Goal: Transaction & Acquisition: Purchase product/service

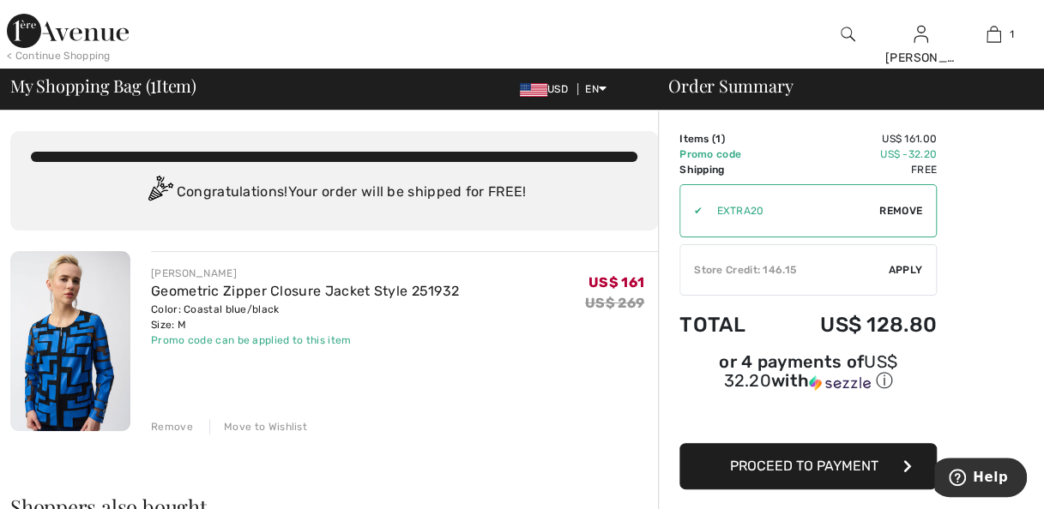
click at [67, 39] on img at bounding box center [68, 31] width 122 height 34
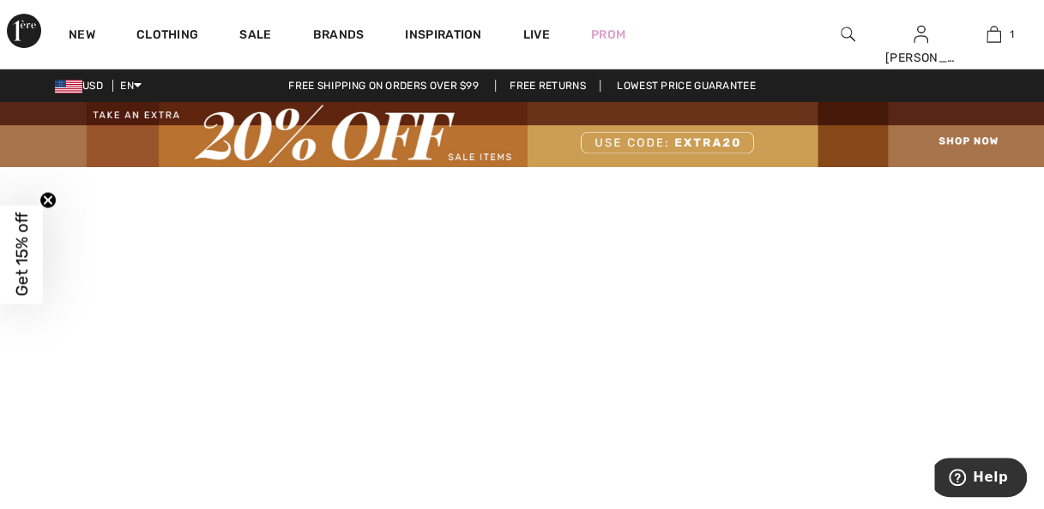
click at [943, 162] on img at bounding box center [522, 134] width 1044 height 65
click at [957, 142] on img at bounding box center [522, 134] width 1044 height 65
click at [984, 146] on img at bounding box center [522, 134] width 1044 height 65
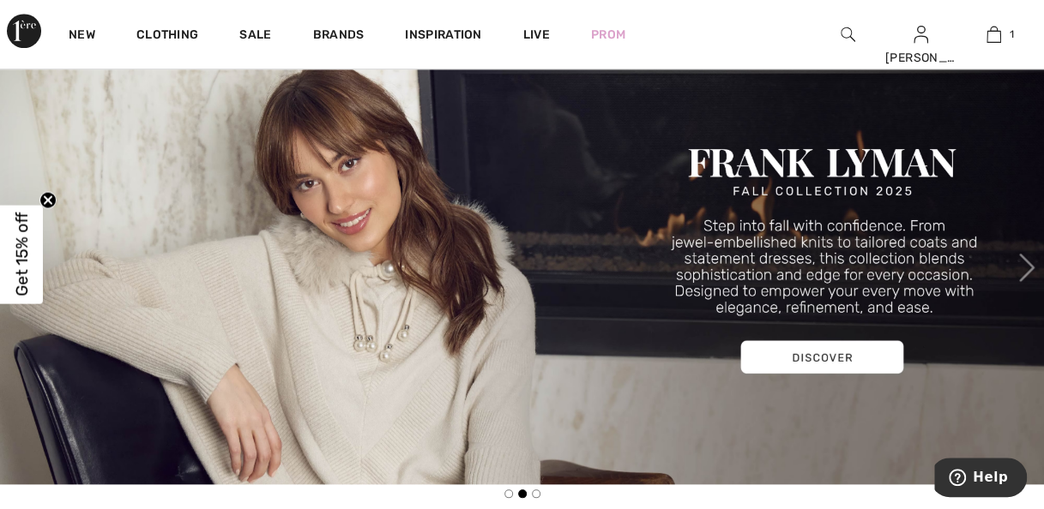
scroll to position [688, 0]
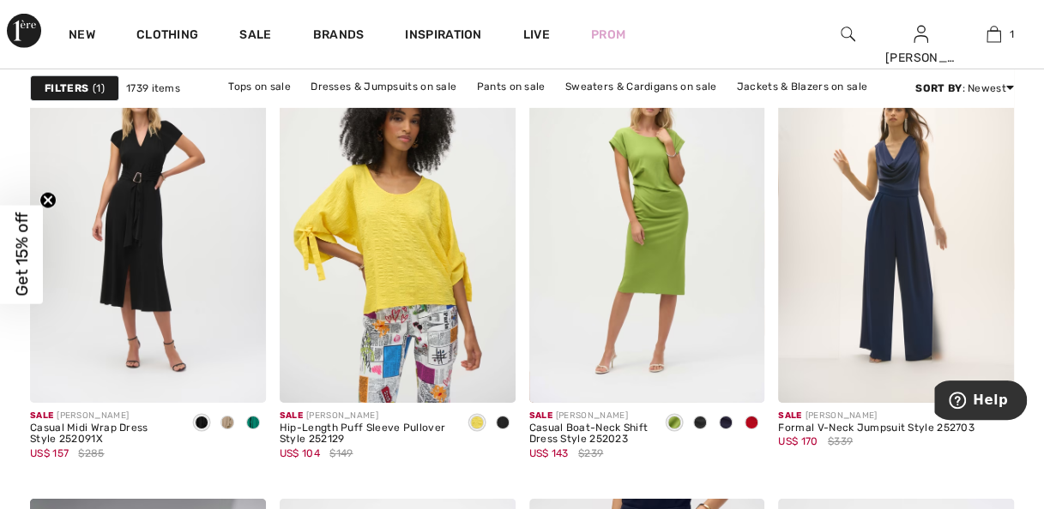
scroll to position [5783, 0]
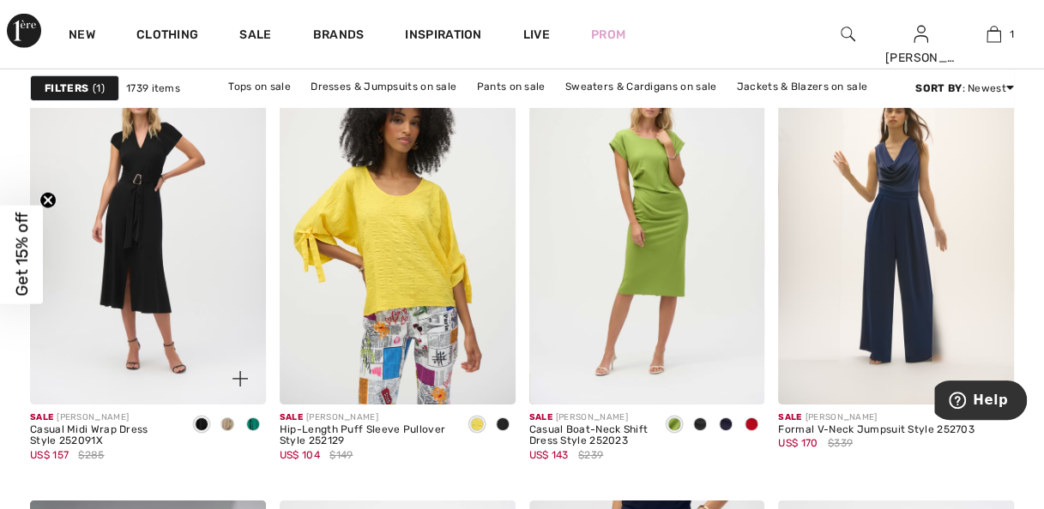
click at [257, 428] on div at bounding box center [253, 426] width 26 height 28
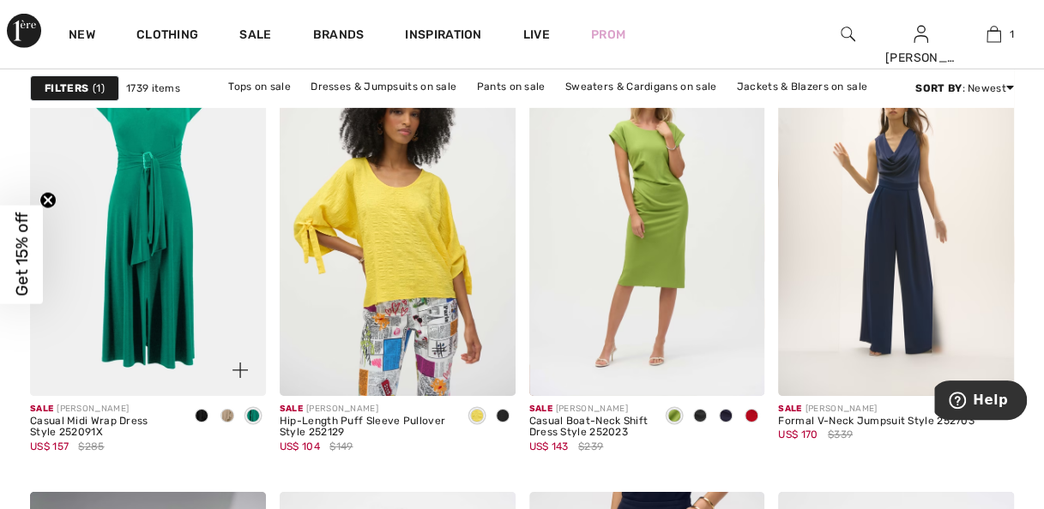
scroll to position [5791, 0]
click at [907, 269] on img at bounding box center [896, 218] width 236 height 353
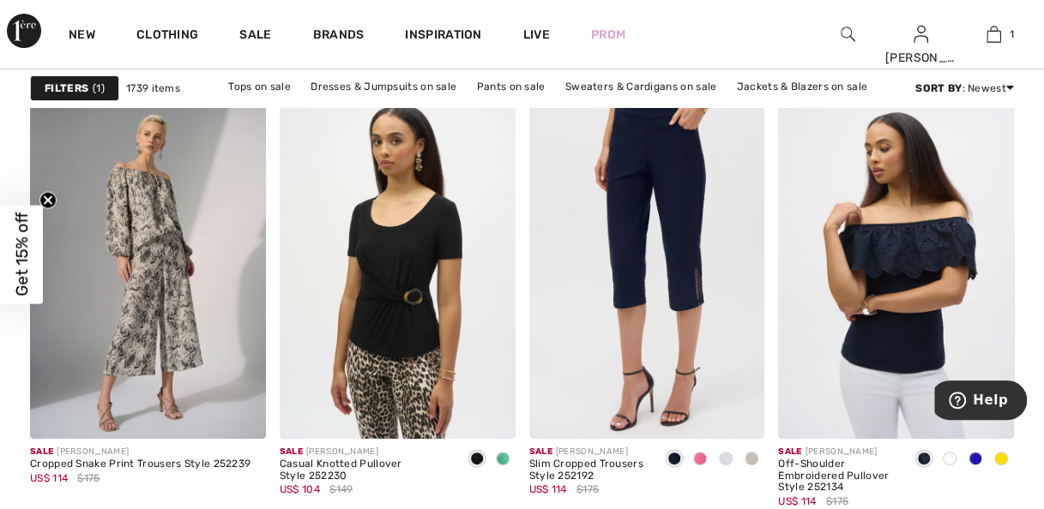
scroll to position [6224, 0]
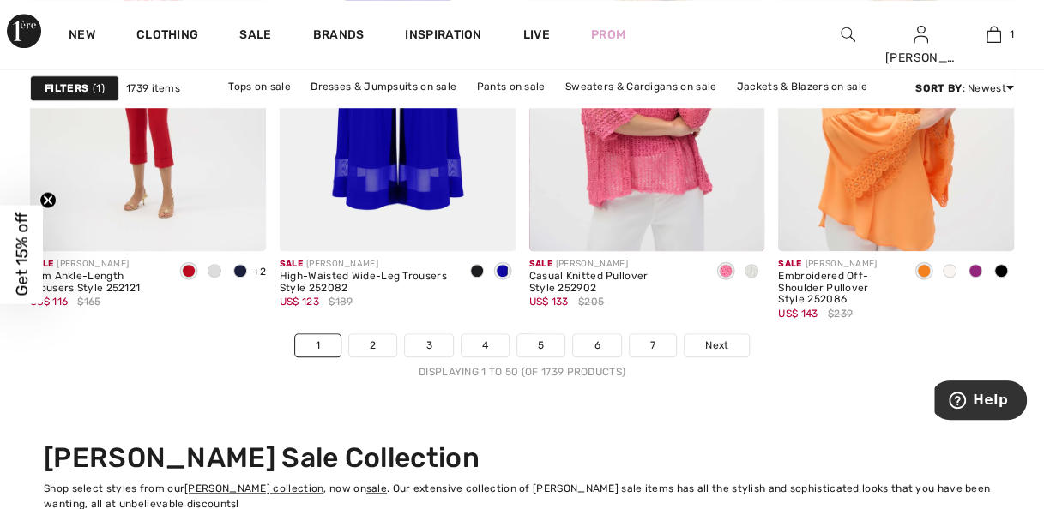
scroll to position [6836, 0]
click at [379, 345] on link "2" at bounding box center [372, 345] width 47 height 22
click at [375, 345] on link "2" at bounding box center [372, 345] width 47 height 22
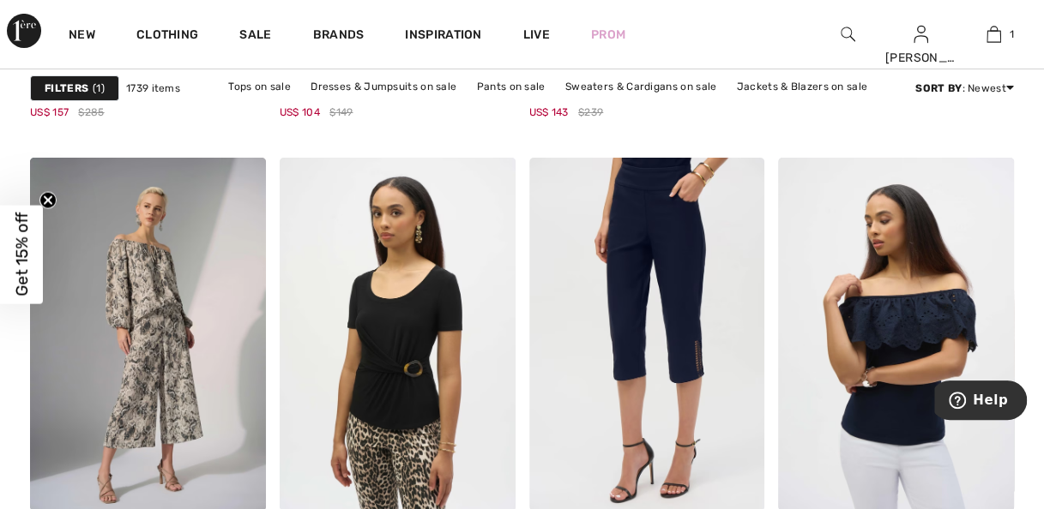
scroll to position [6054, 0]
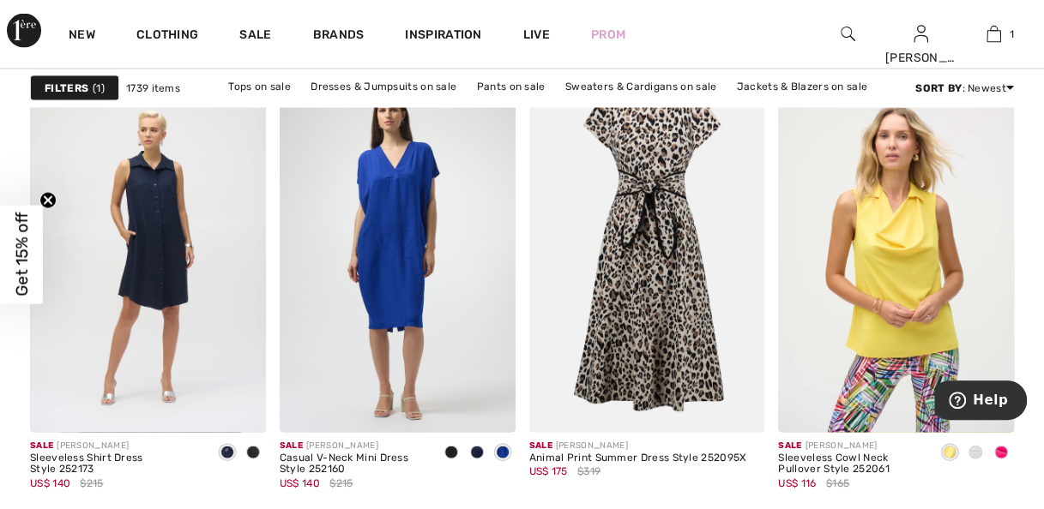
scroll to position [1608, 0]
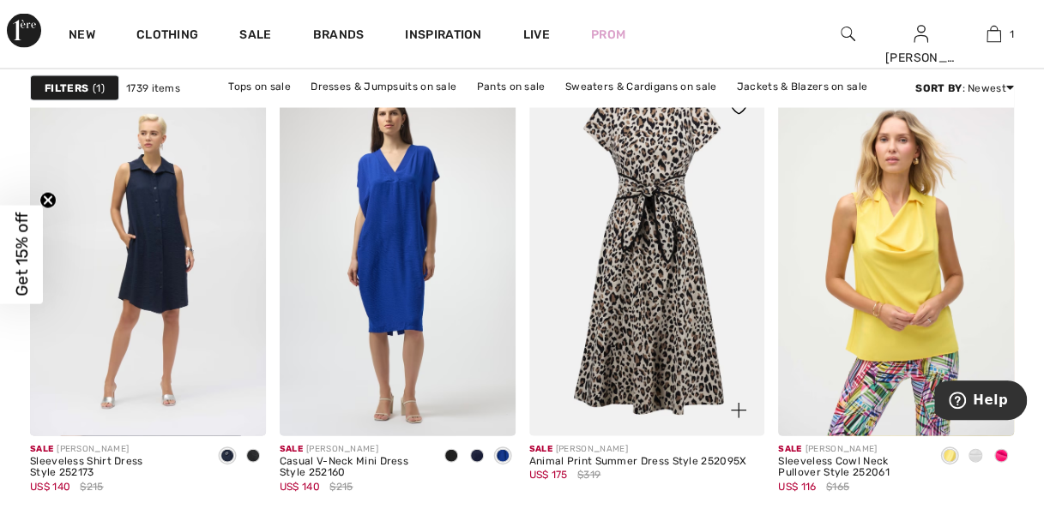
click at [703, 303] on img at bounding box center [647, 258] width 236 height 353
click at [647, 270] on img at bounding box center [647, 258] width 236 height 353
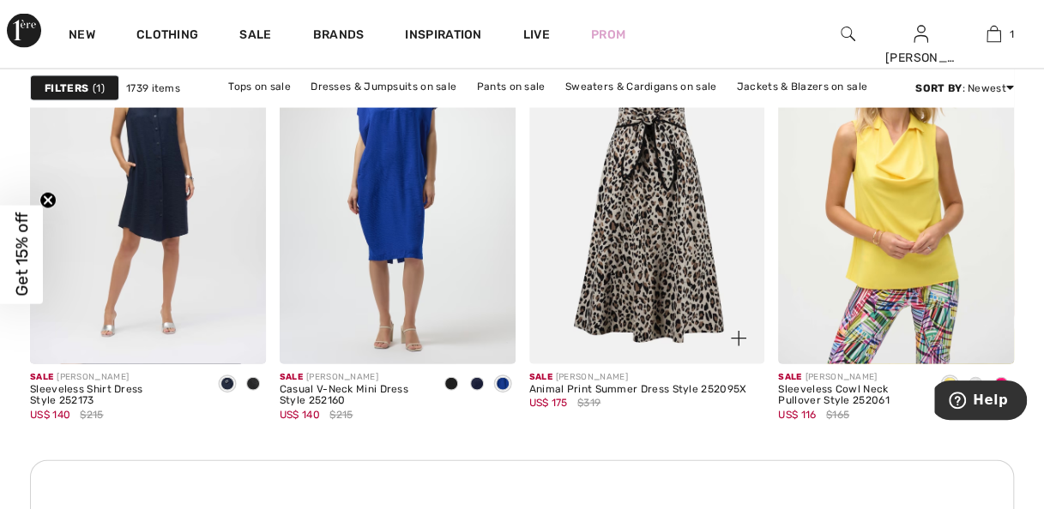
scroll to position [1684, 0]
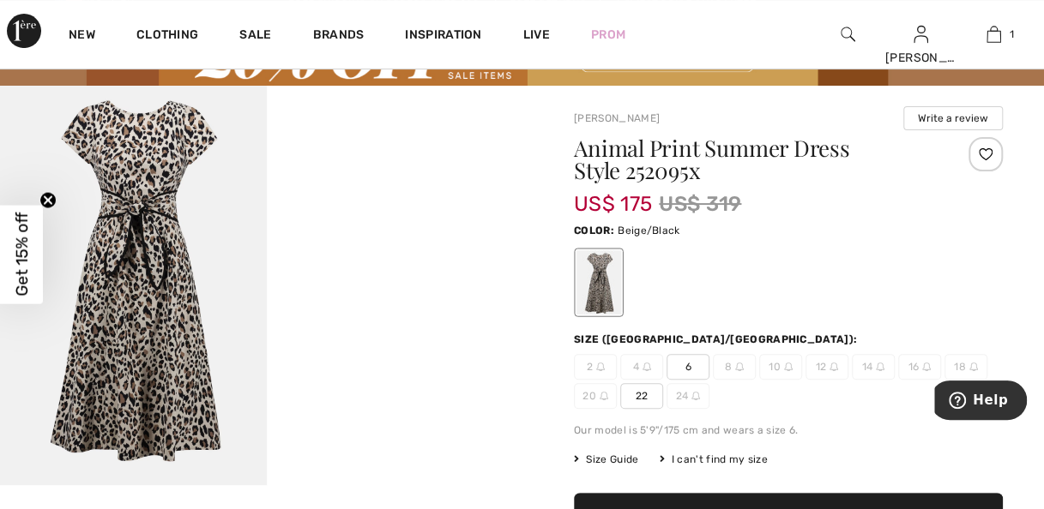
scroll to position [81, 0]
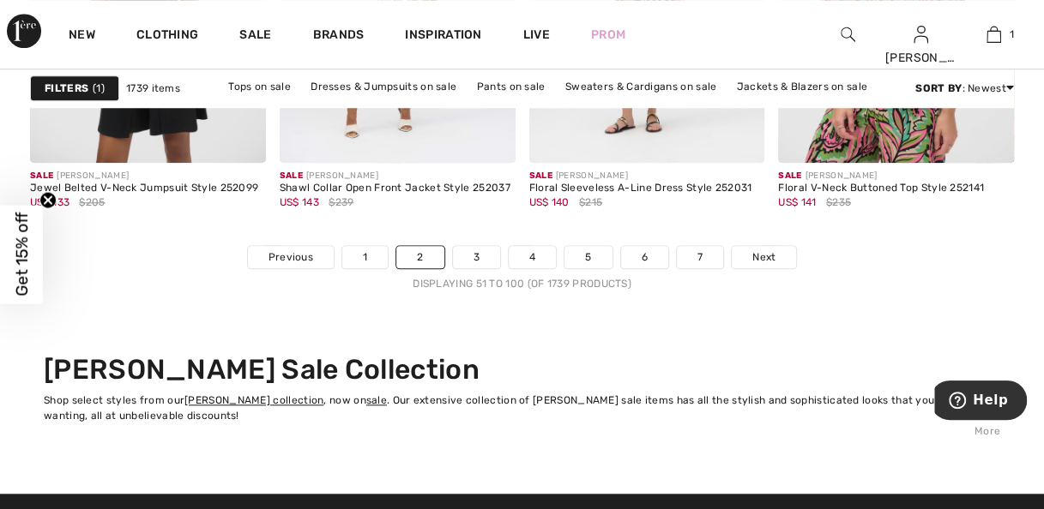
scroll to position [6930, 0]
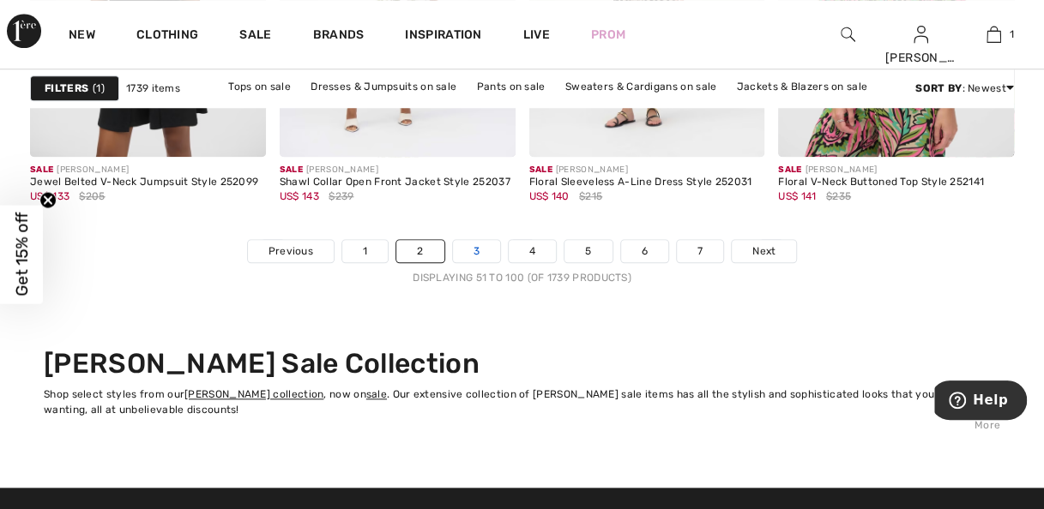
click at [471, 255] on link "3" at bounding box center [476, 251] width 47 height 22
click at [473, 254] on link "3" at bounding box center [476, 251] width 47 height 22
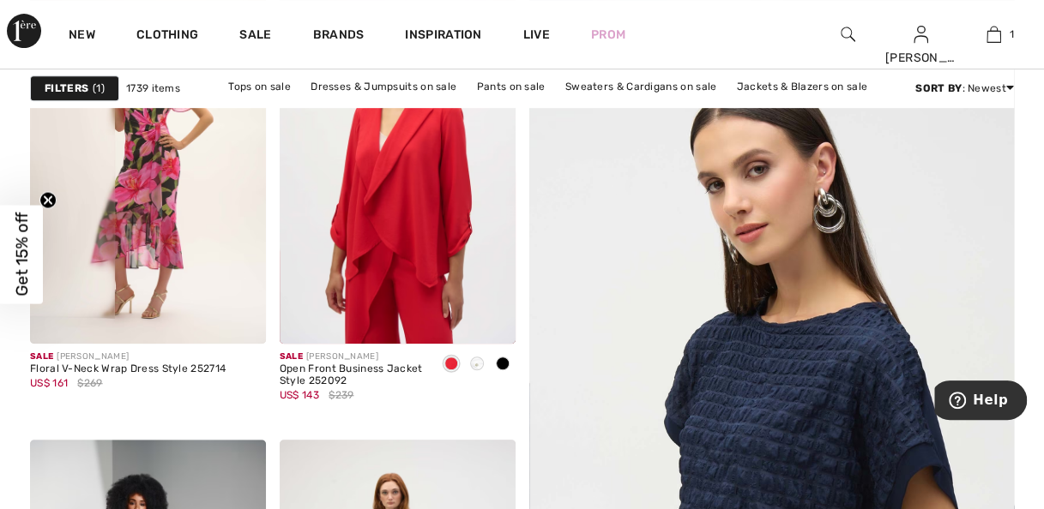
scroll to position [349, 0]
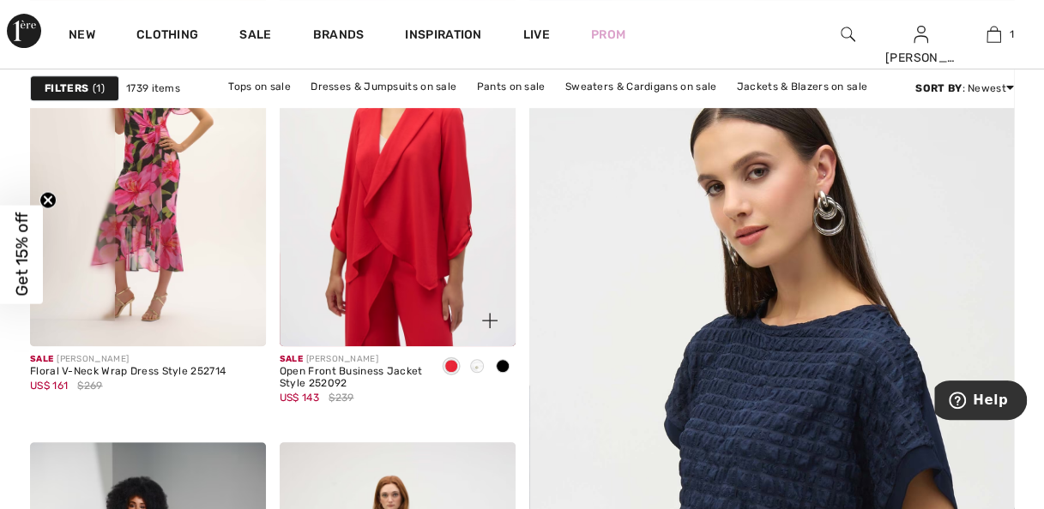
click at [472, 375] on div at bounding box center [477, 367] width 26 height 28
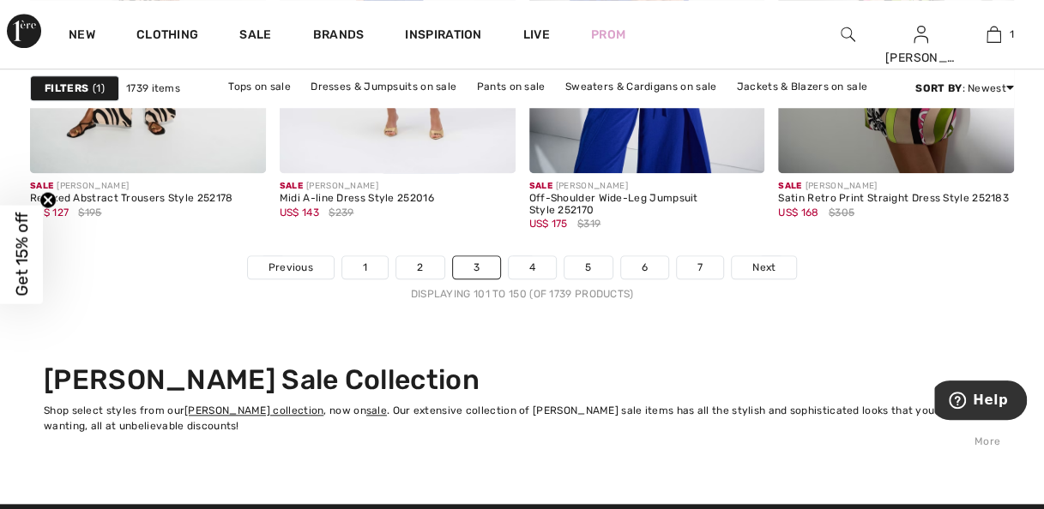
scroll to position [6920, 0]
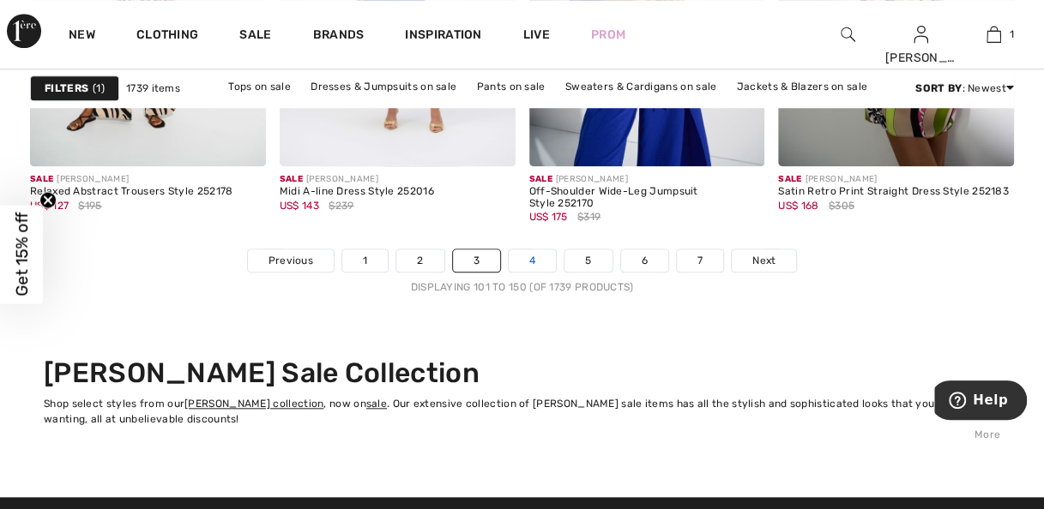
click at [543, 259] on link "4" at bounding box center [532, 261] width 47 height 22
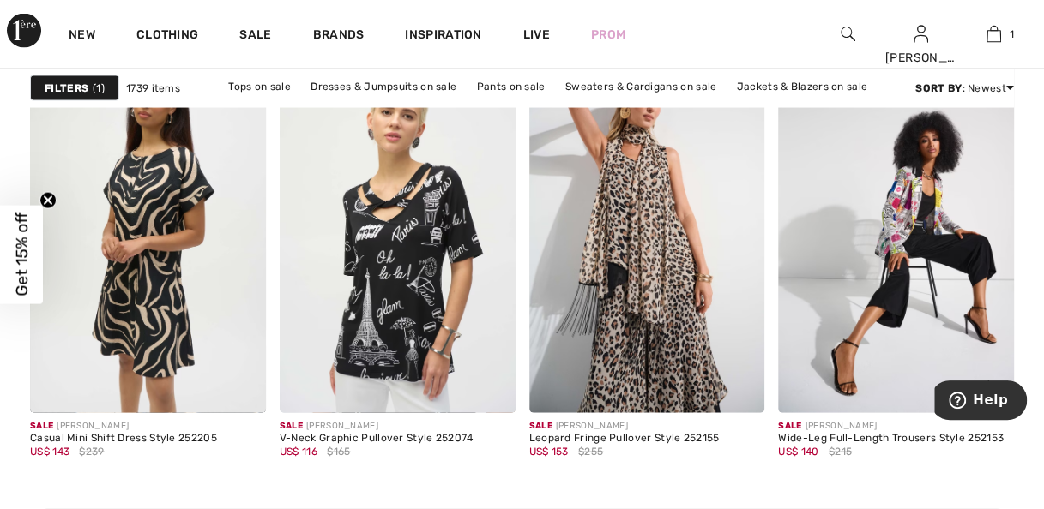
click at [909, 411] on img at bounding box center [896, 235] width 236 height 353
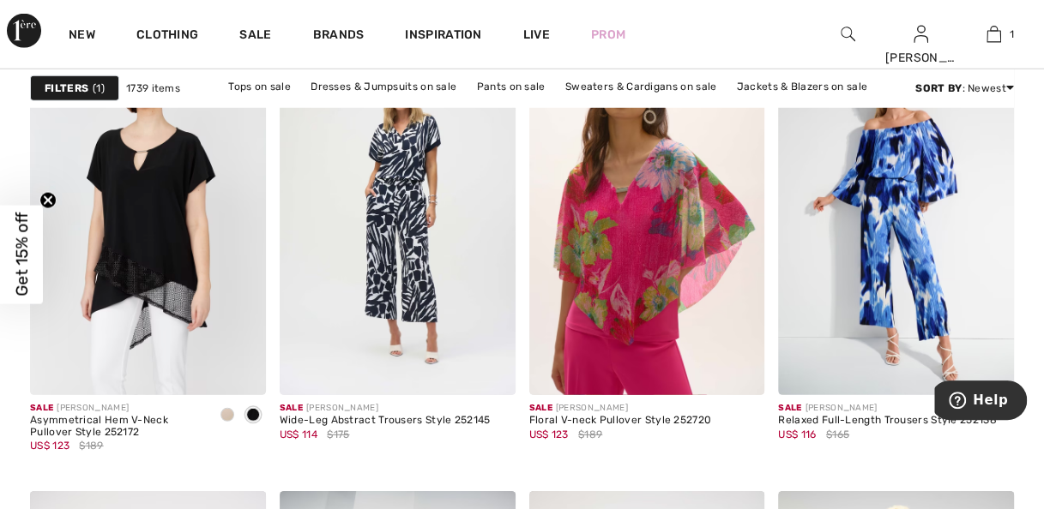
scroll to position [2278, 0]
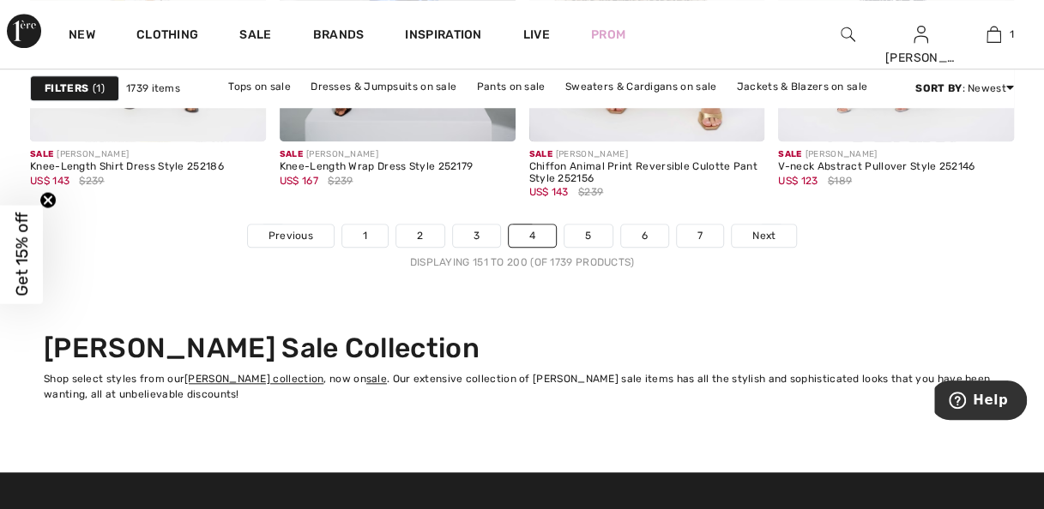
scroll to position [6960, 0]
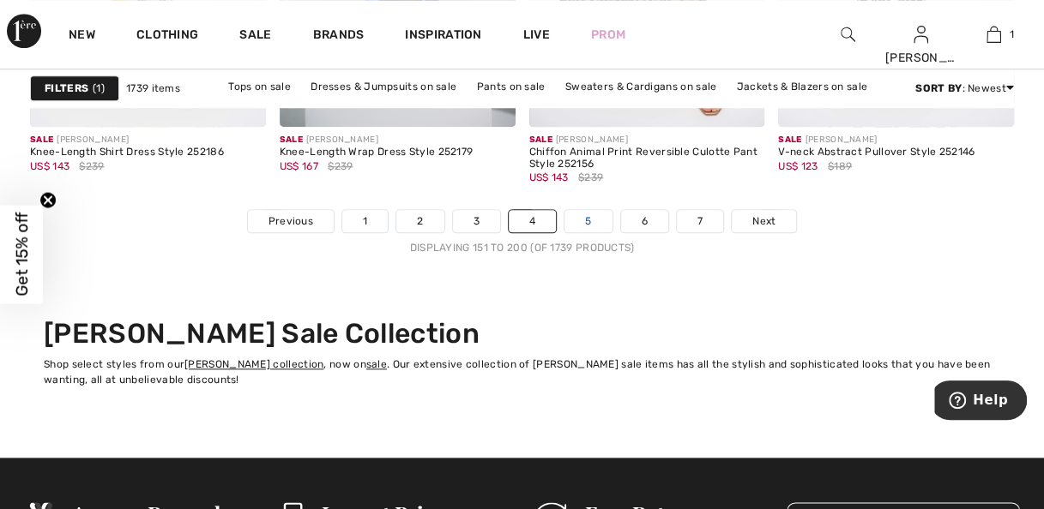
click at [578, 221] on link "5" at bounding box center [587, 221] width 47 height 22
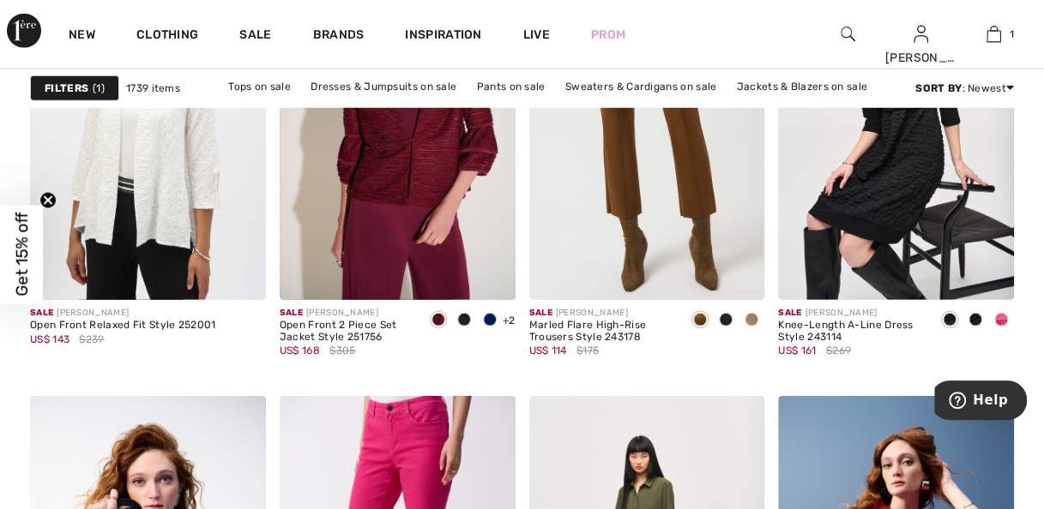
scroll to position [2367, 0]
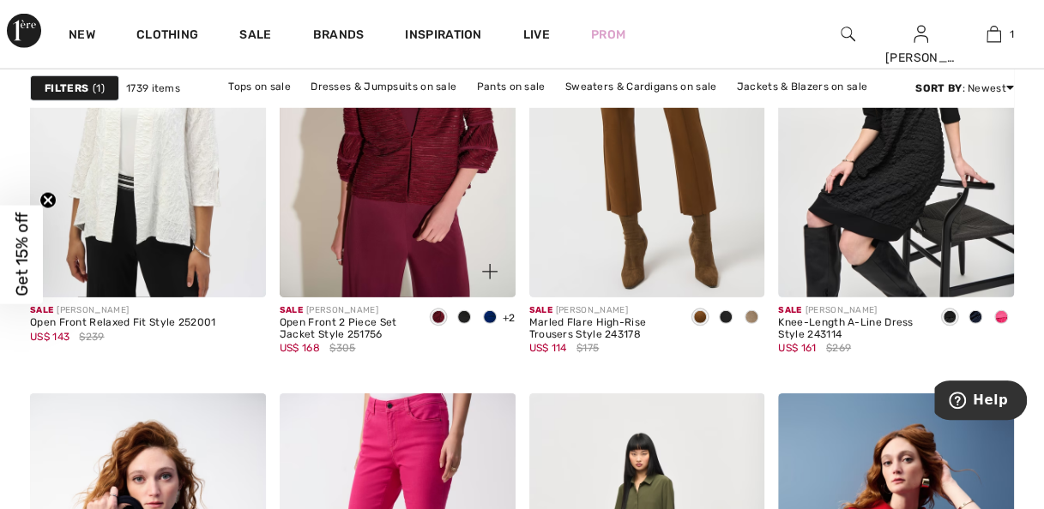
click at [487, 316] on span at bounding box center [490, 318] width 14 height 14
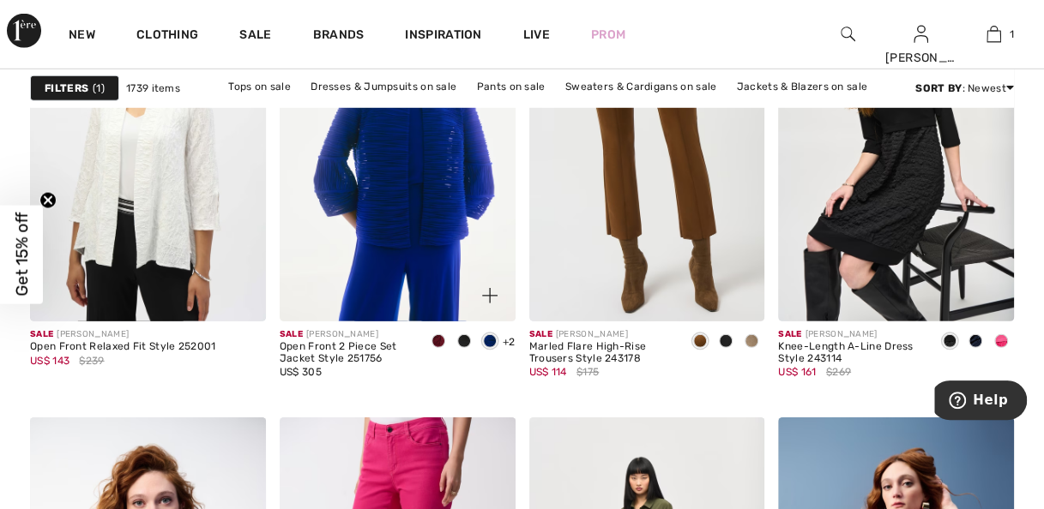
scroll to position [2345, 0]
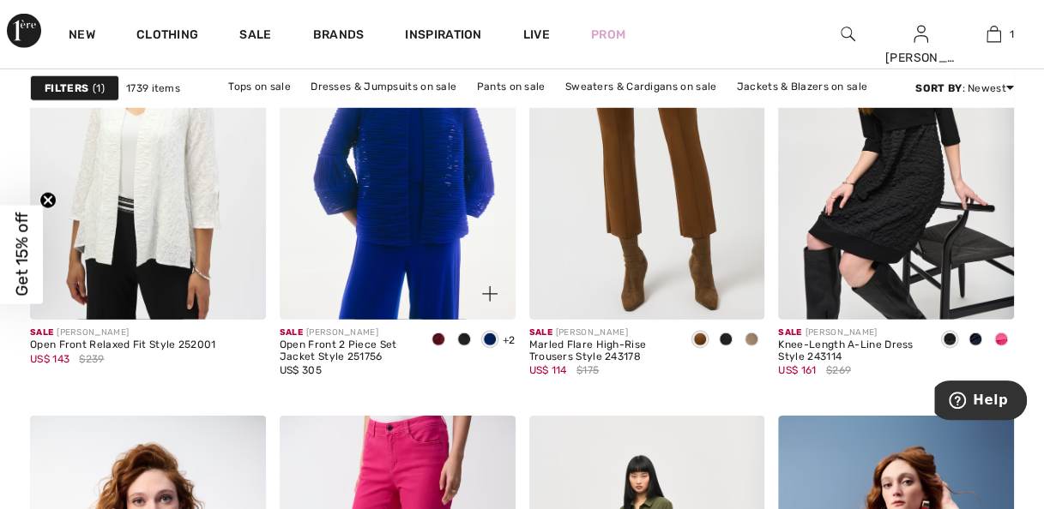
click at [435, 335] on span at bounding box center [438, 340] width 14 height 14
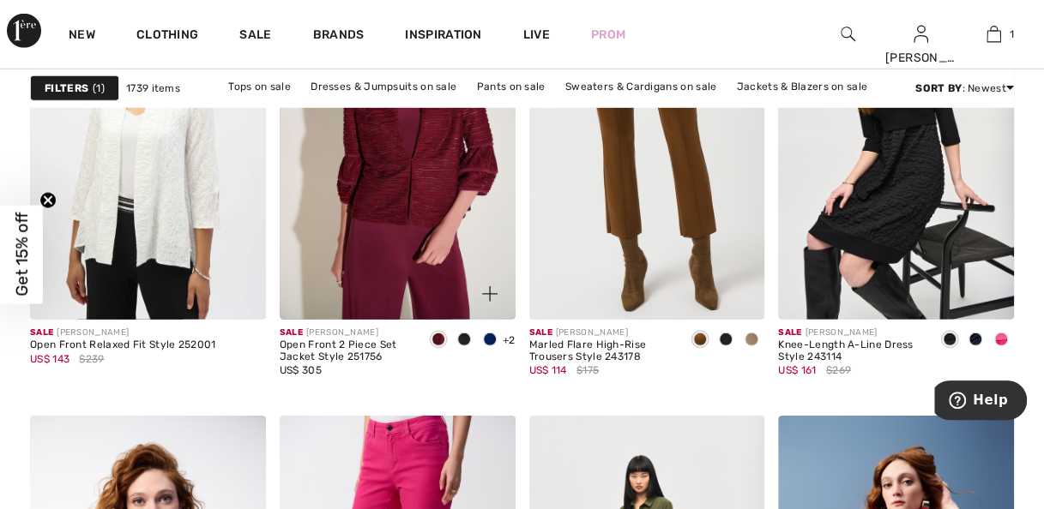
click at [466, 345] on div at bounding box center [464, 341] width 26 height 28
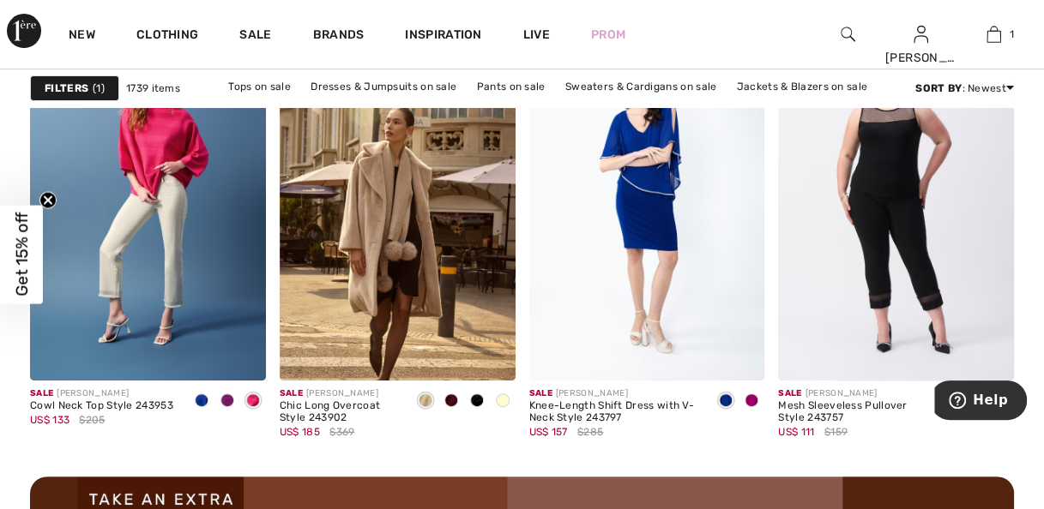
scroll to position [3182, 0]
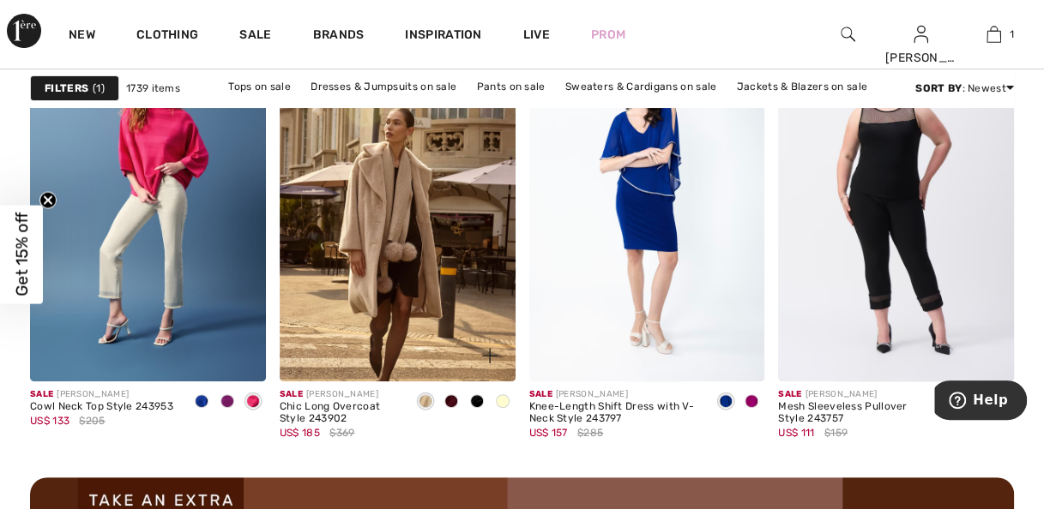
click at [501, 395] on span at bounding box center [503, 402] width 14 height 14
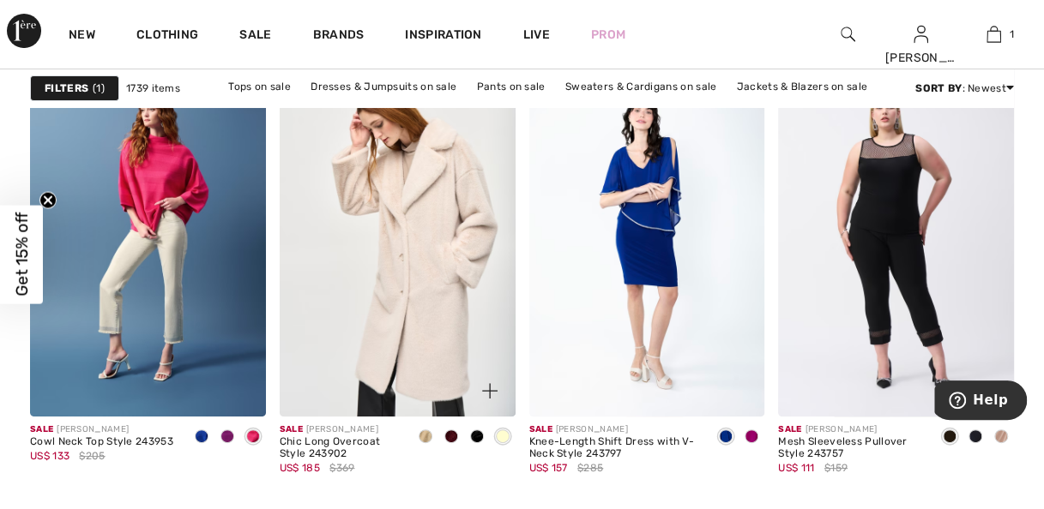
scroll to position [3150, 0]
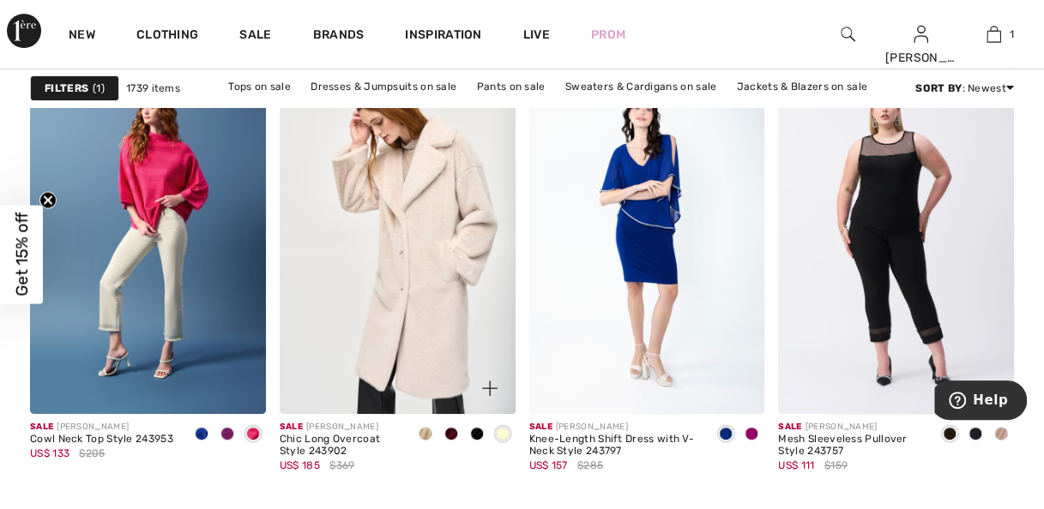
click at [422, 432] on span at bounding box center [426, 434] width 14 height 14
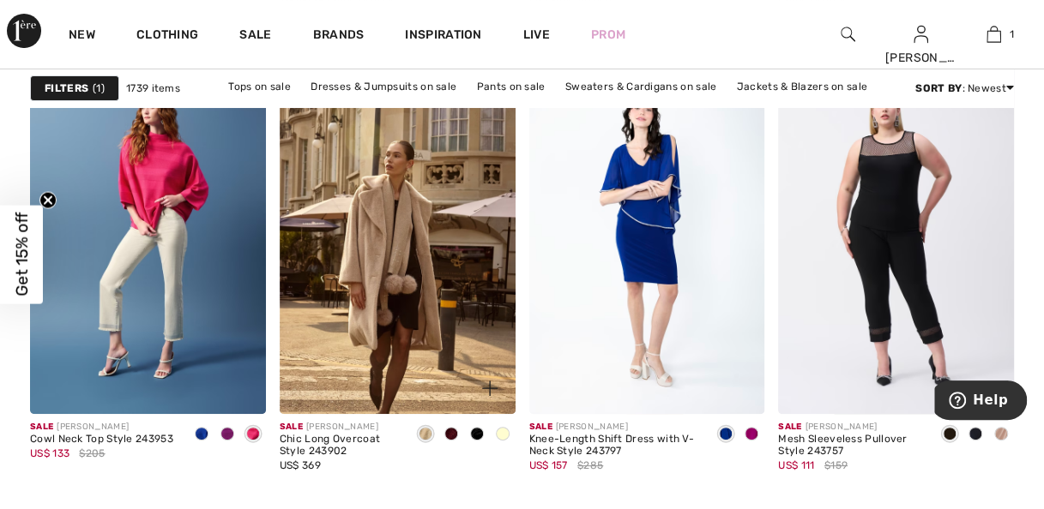
click at [452, 436] on span at bounding box center [451, 434] width 14 height 14
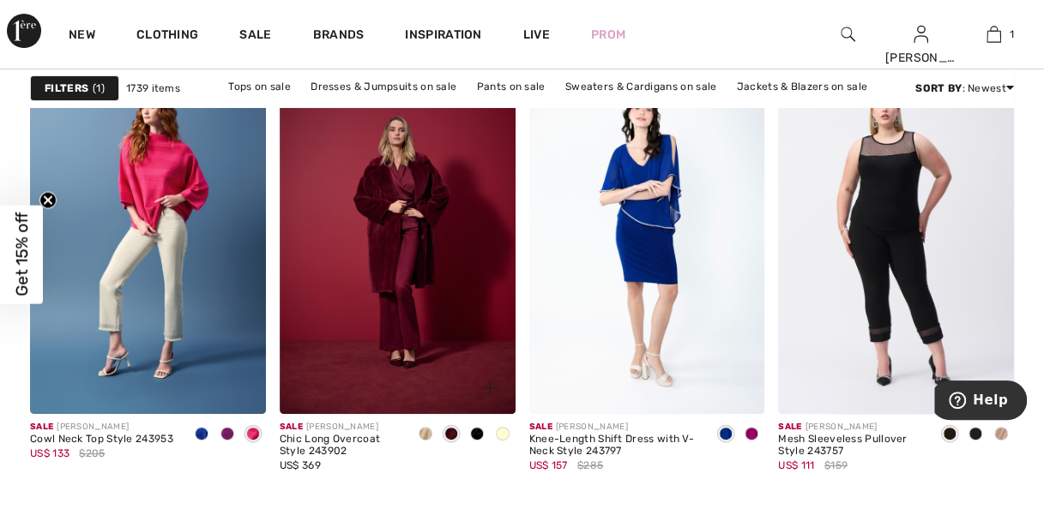
click at [484, 435] on div at bounding box center [477, 435] width 26 height 28
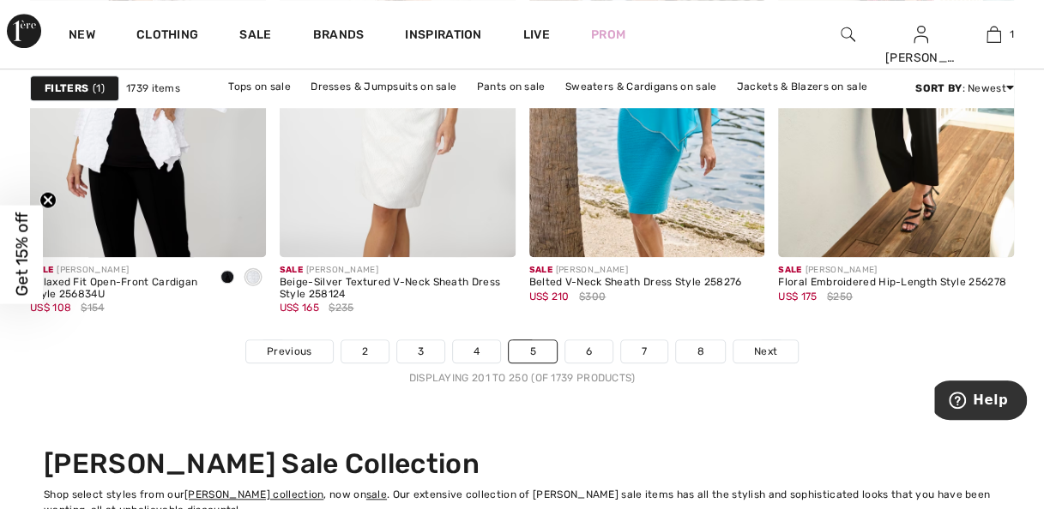
scroll to position [6838, 0]
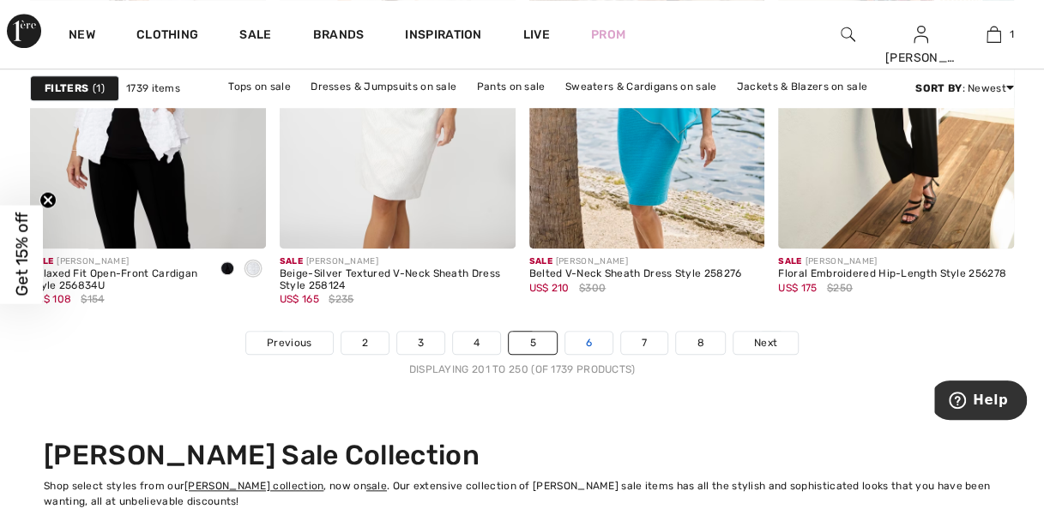
click at [587, 341] on link "6" at bounding box center [588, 343] width 47 height 22
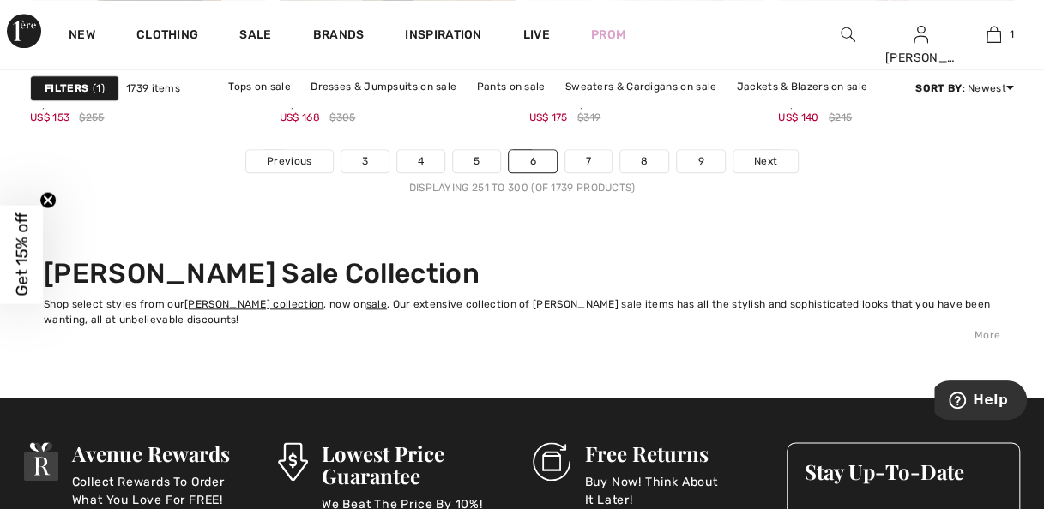
scroll to position [7023, 0]
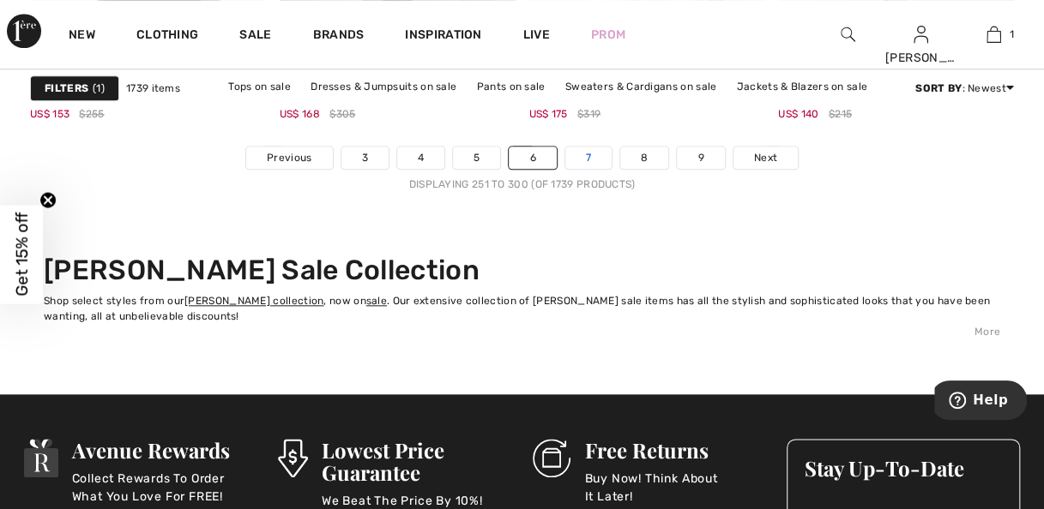
click at [588, 159] on link "7" at bounding box center [588, 158] width 46 height 22
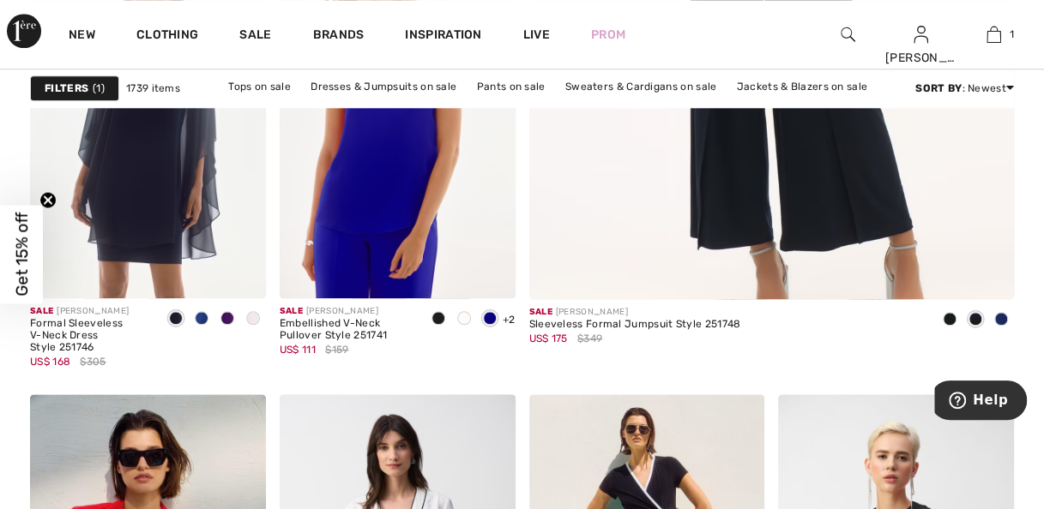
scroll to position [847, 0]
click at [711, 316] on div "Sale JOSEPH RIBKOFF" at bounding box center [635, 311] width 212 height 13
click at [564, 340] on span "US$ 175" at bounding box center [548, 338] width 39 height 12
click at [563, 325] on div "Sleeveless Formal Jumpsuit Style 251748" at bounding box center [635, 324] width 212 height 12
click at [594, 308] on div "Sale JOSEPH RIBKOFF" at bounding box center [635, 311] width 212 height 13
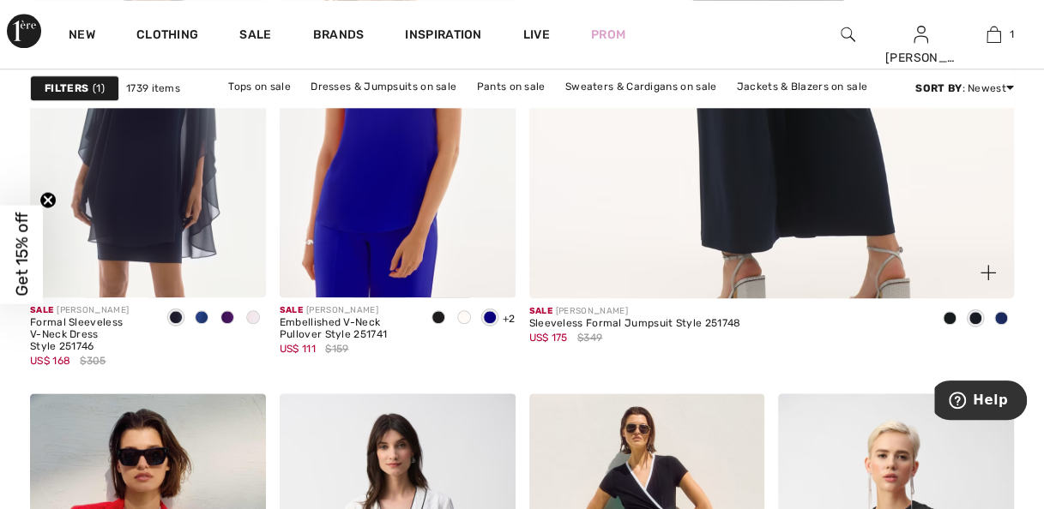
click at [1003, 327] on div at bounding box center [1001, 319] width 26 height 28
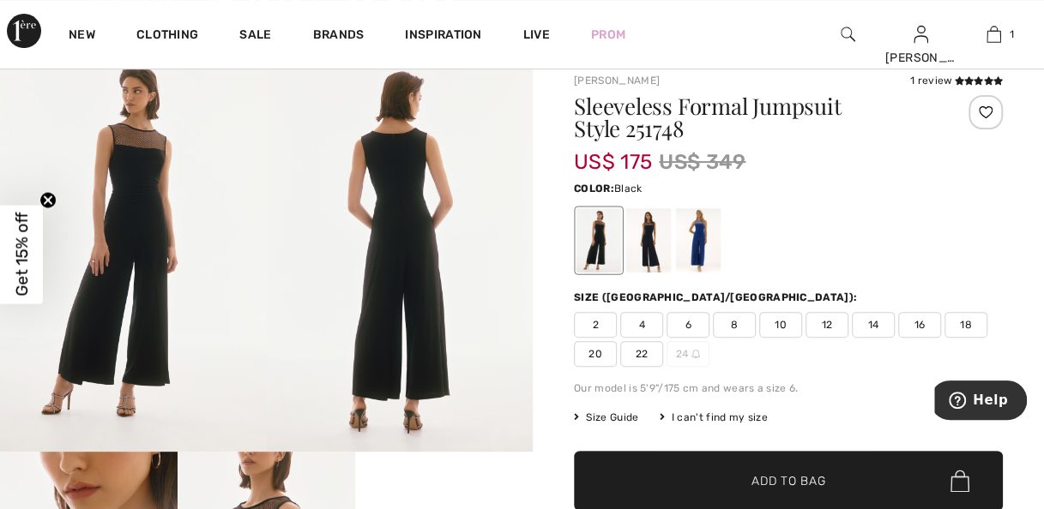
scroll to position [114, 0]
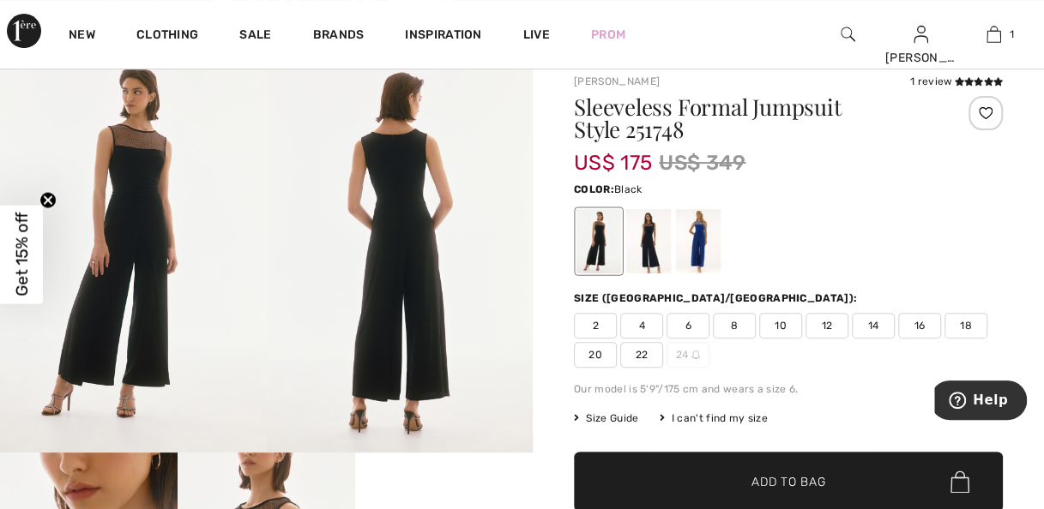
click at [702, 244] on div at bounding box center [698, 241] width 45 height 64
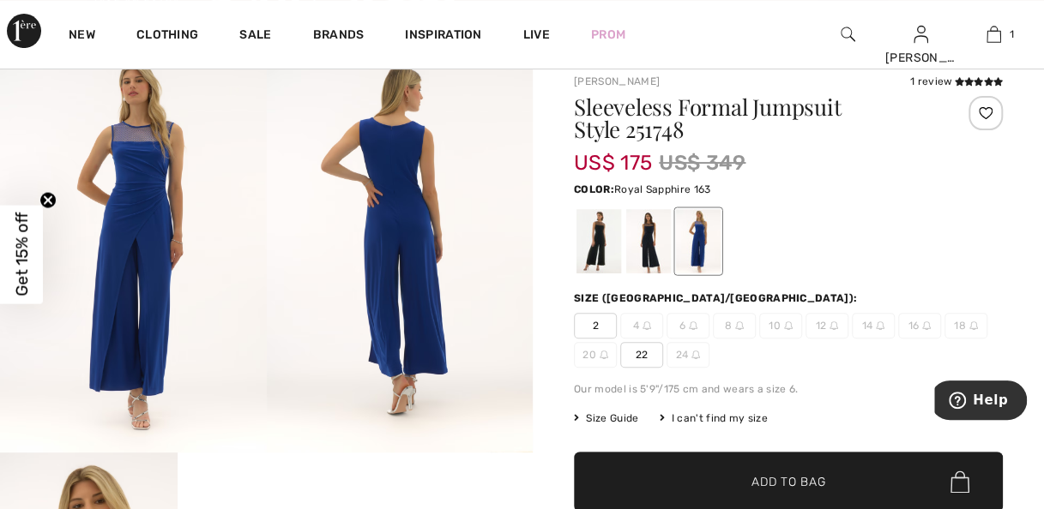
click at [661, 253] on div at bounding box center [648, 241] width 45 height 64
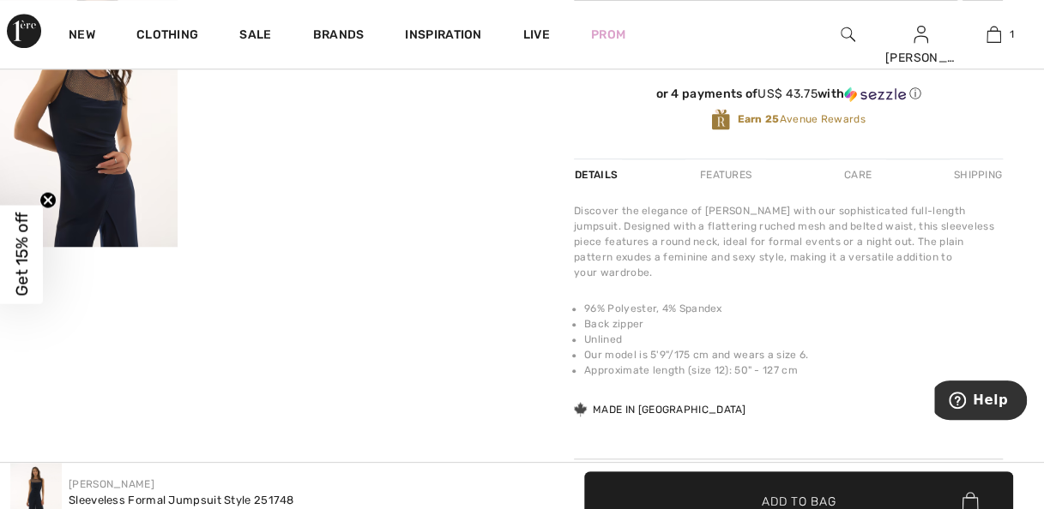
scroll to position [590, 0]
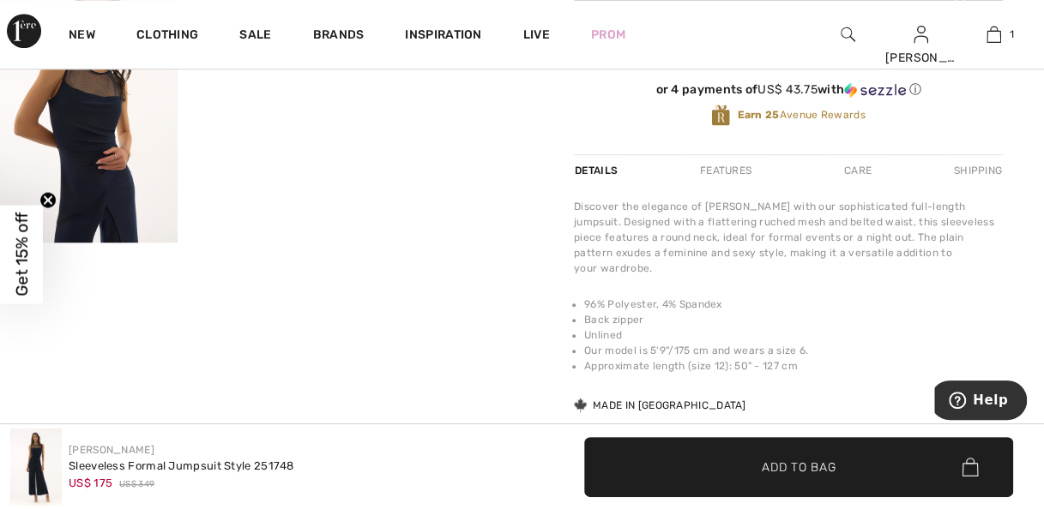
click at [302, 66] on video "Your browser does not support the video tag." at bounding box center [267, 21] width 178 height 89
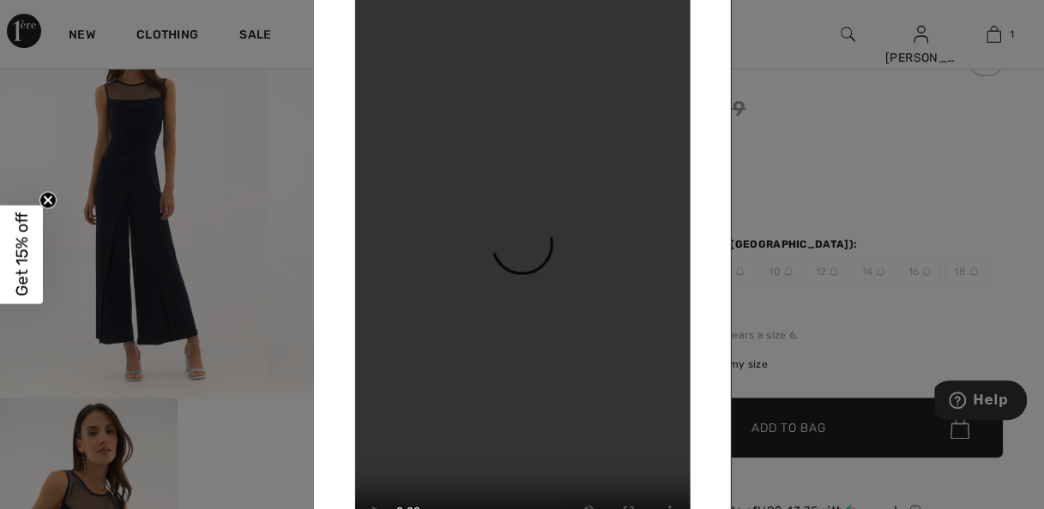
scroll to position [0, 0]
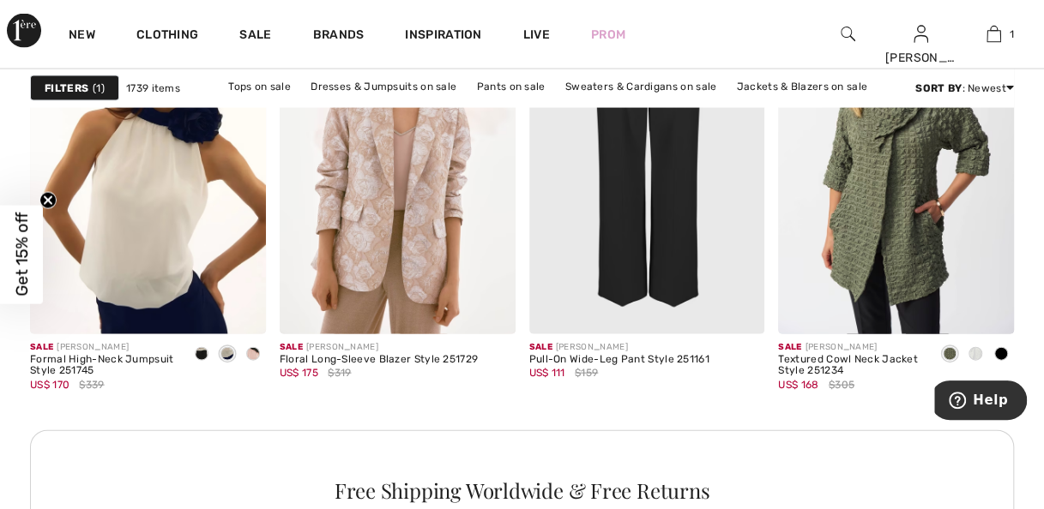
scroll to position [1714, 0]
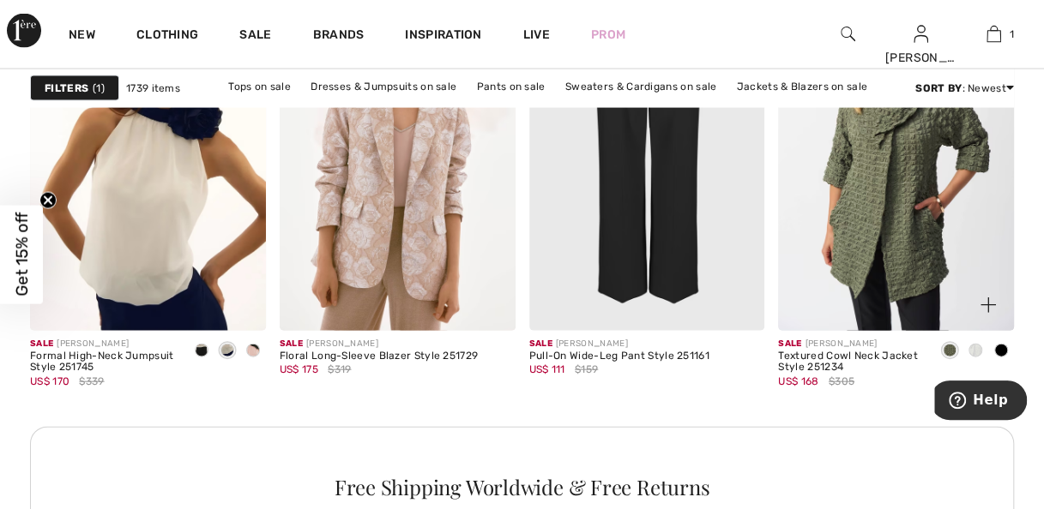
click at [980, 355] on div at bounding box center [975, 352] width 26 height 28
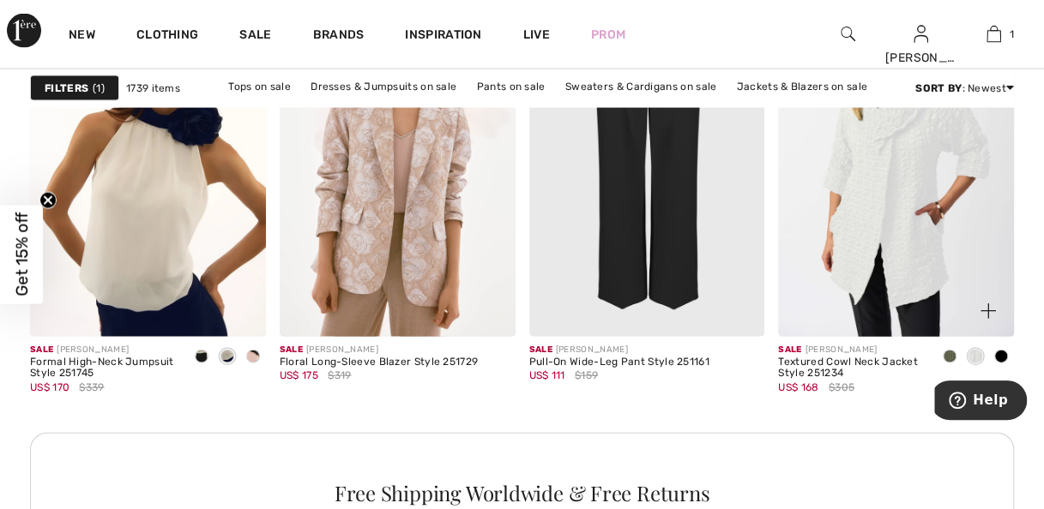
scroll to position [1718, 0]
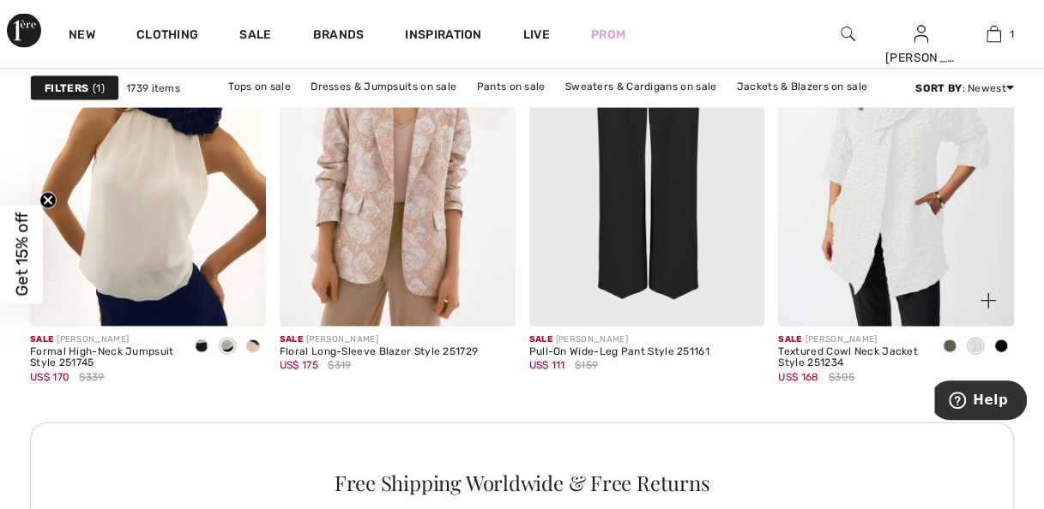
click at [1010, 348] on div at bounding box center [1001, 348] width 26 height 28
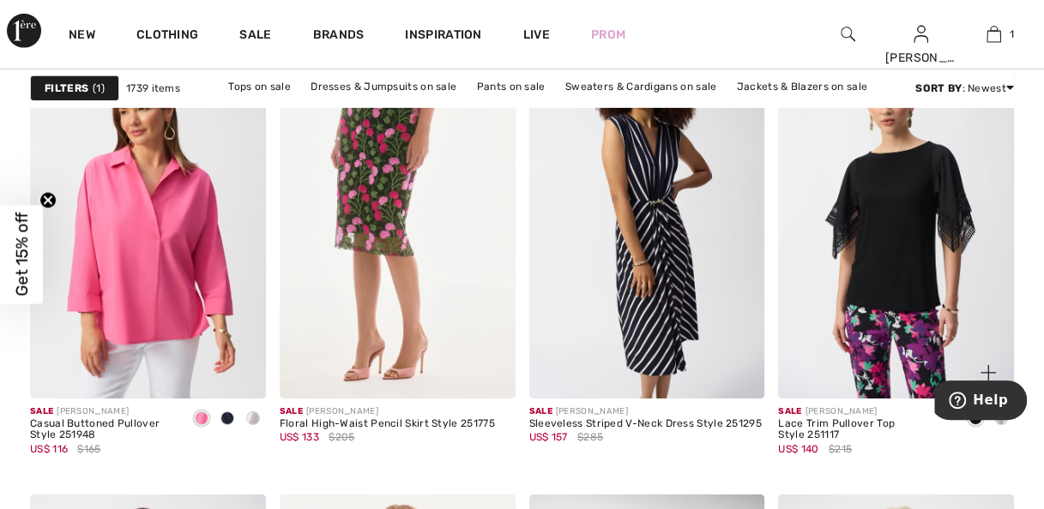
click at [988, 277] on img at bounding box center [896, 221] width 236 height 353
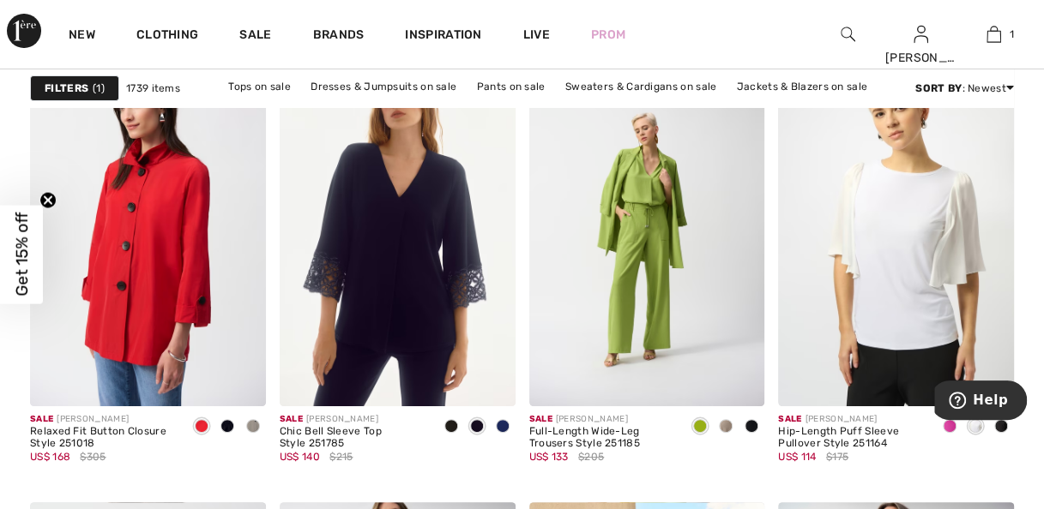
scroll to position [6237, 0]
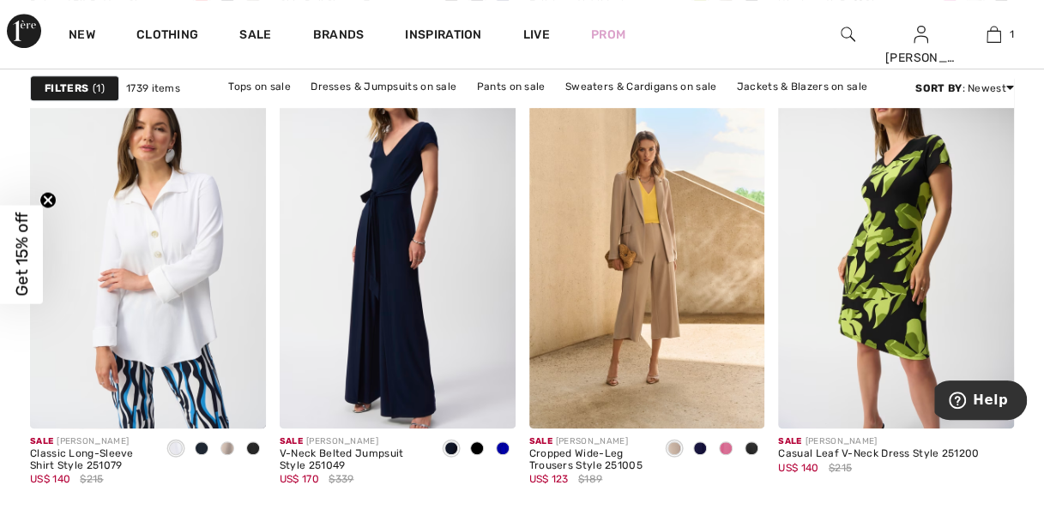
scroll to position [6653, 0]
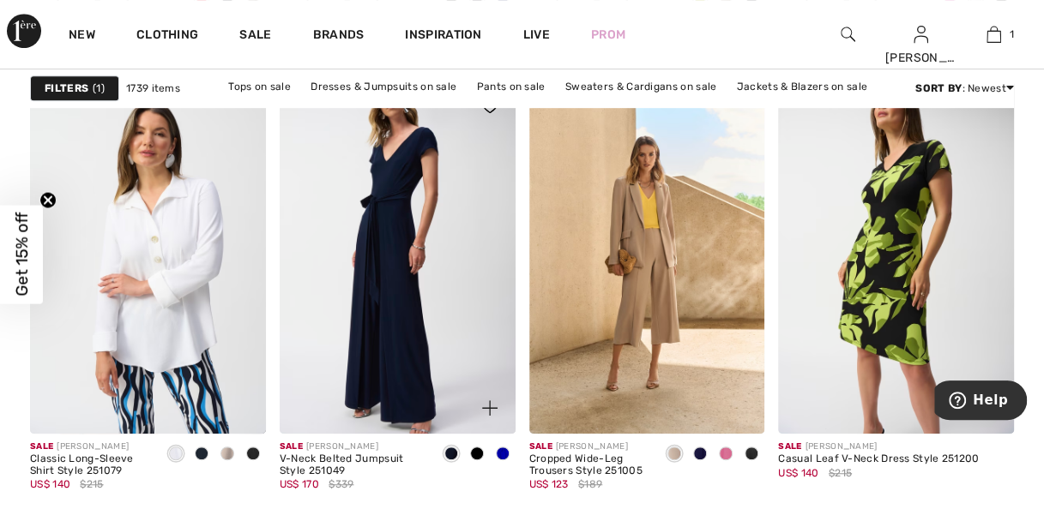
click at [515, 463] on div at bounding box center [503, 455] width 26 height 28
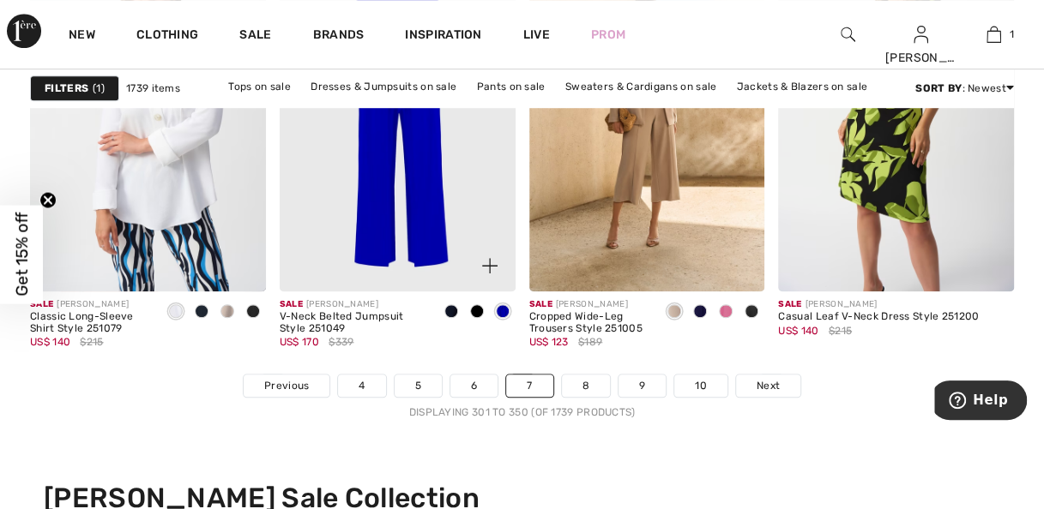
scroll to position [6808, 0]
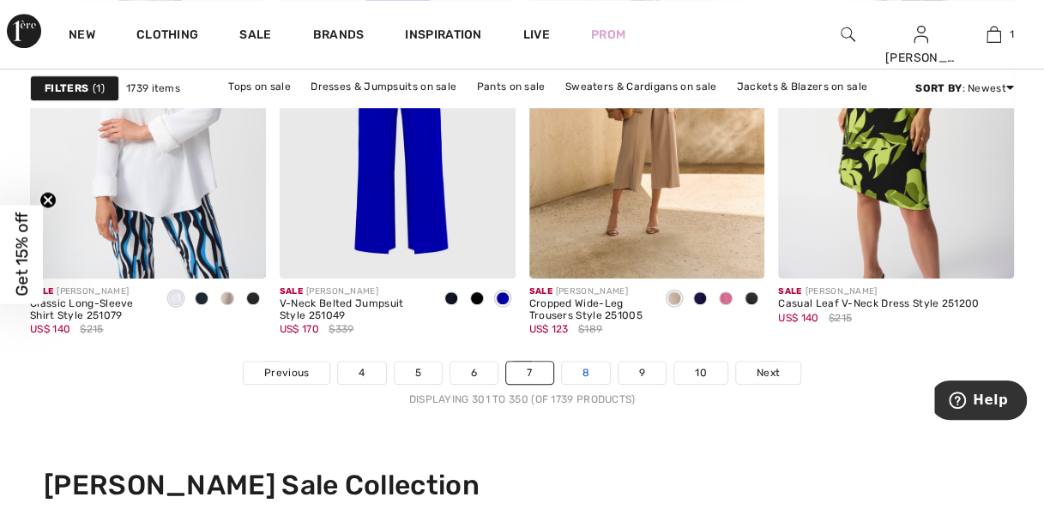
click at [591, 375] on link "8" at bounding box center [586, 373] width 48 height 22
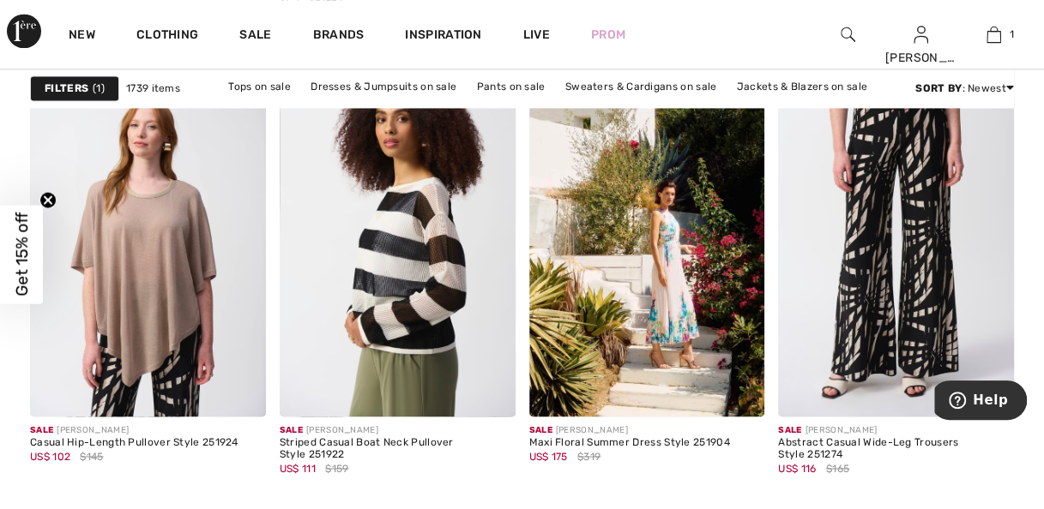
scroll to position [1179, 0]
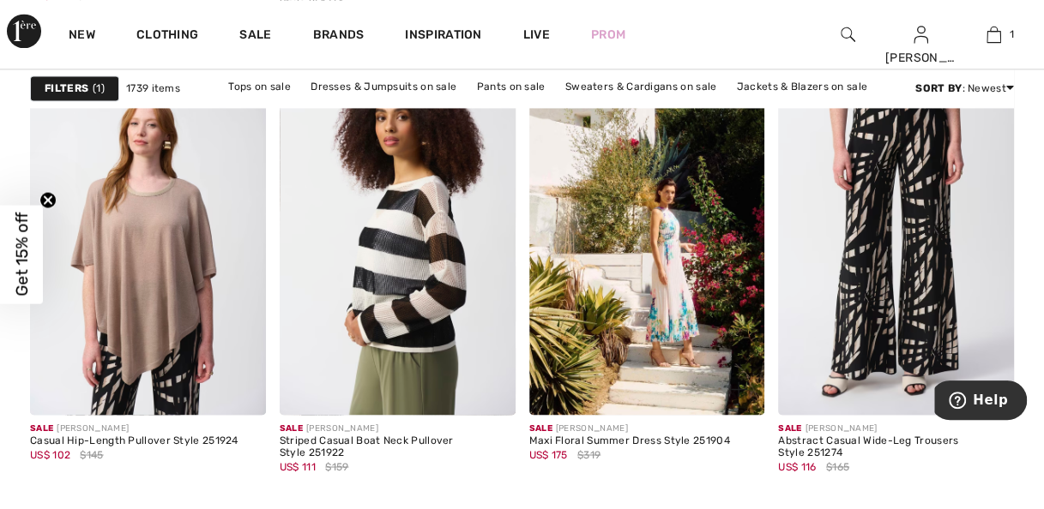
click at [673, 311] on img at bounding box center [647, 238] width 236 height 353
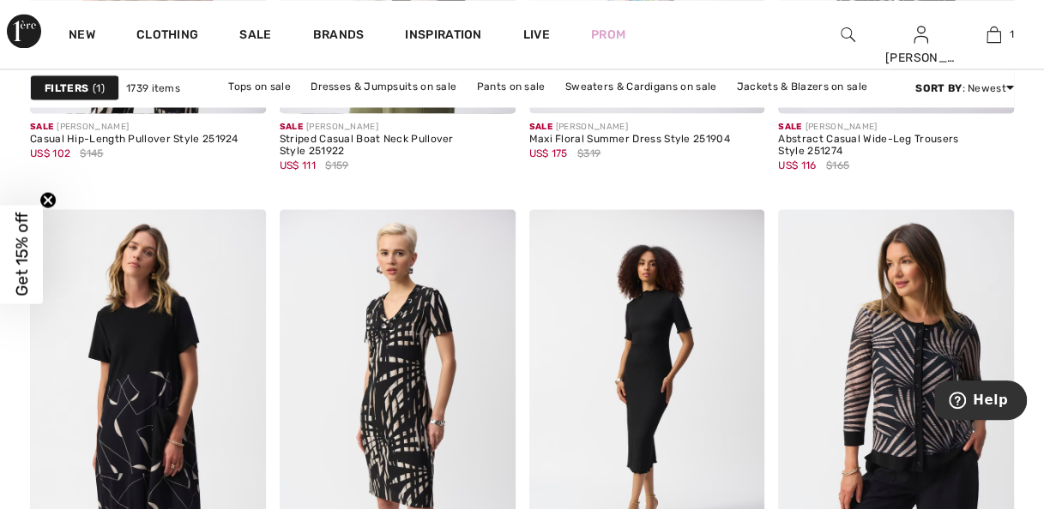
scroll to position [1537, 0]
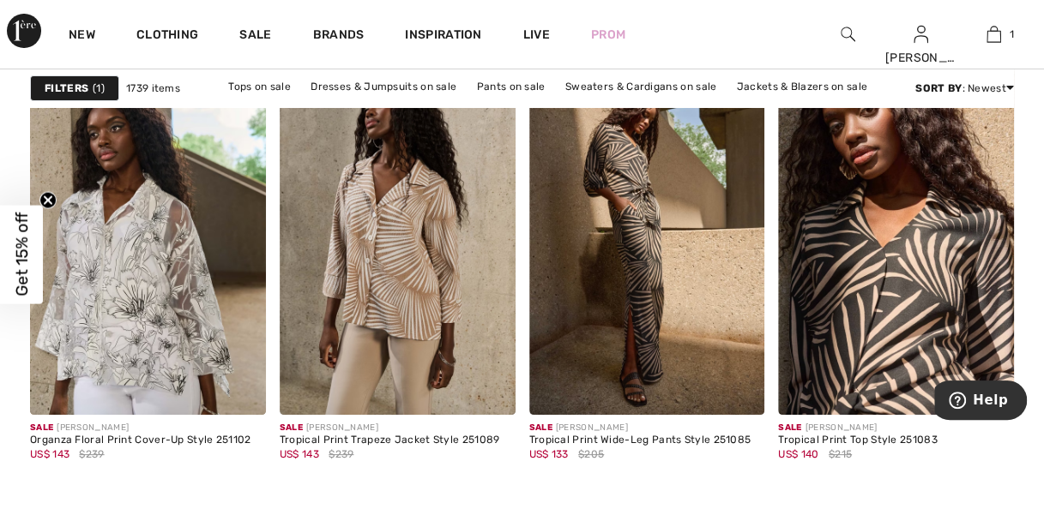
scroll to position [6225, 0]
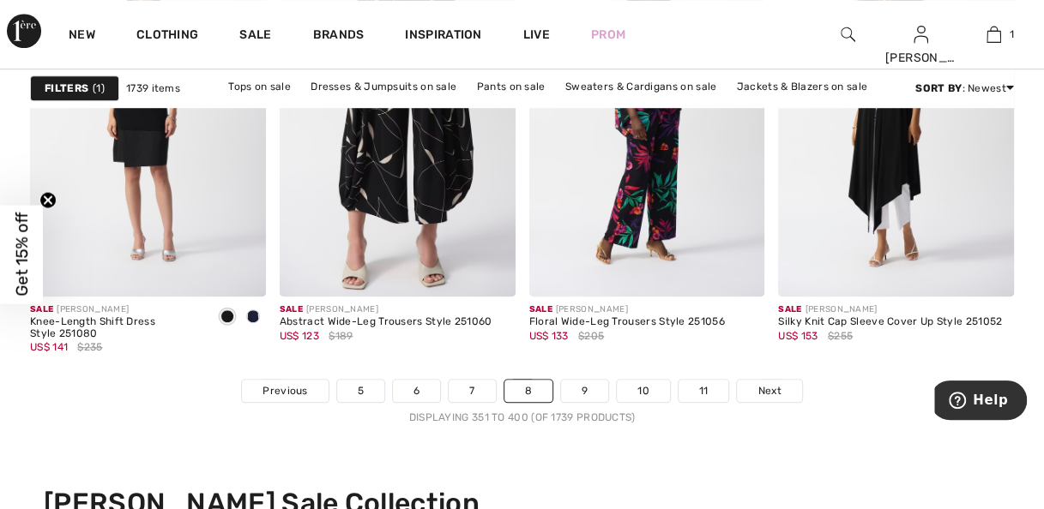
scroll to position [6789, 0]
click at [589, 385] on link "9" at bounding box center [584, 392] width 47 height 22
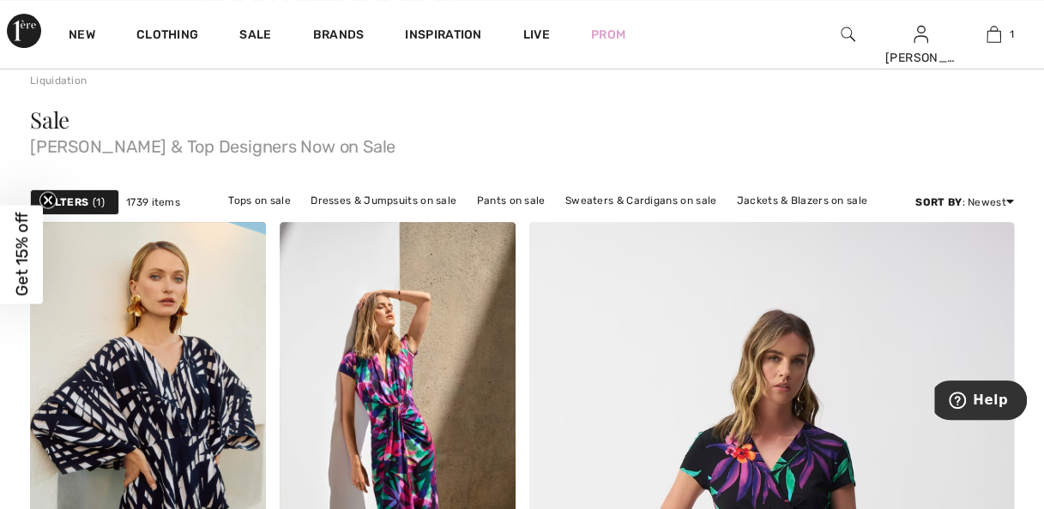
scroll to position [208, 0]
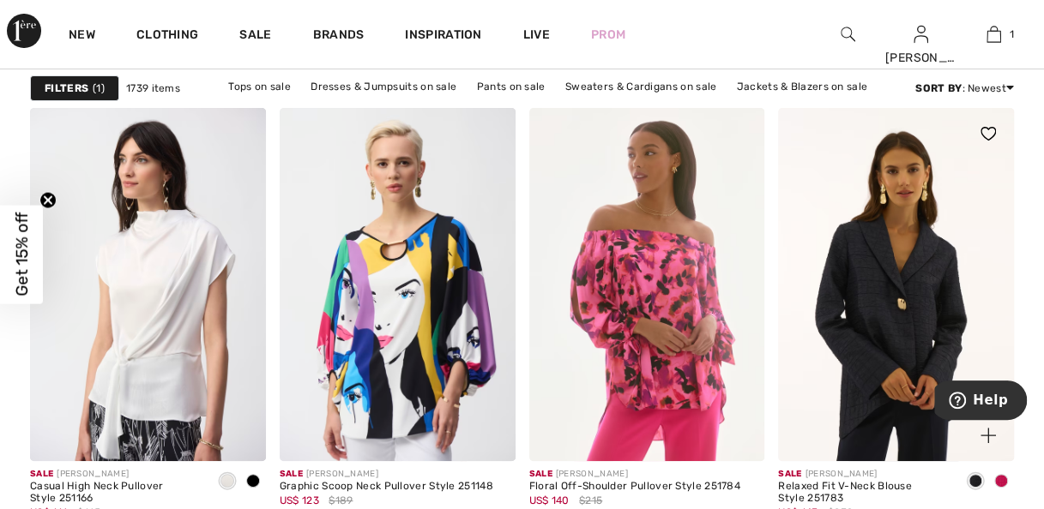
click at [971, 353] on img at bounding box center [896, 284] width 236 height 353
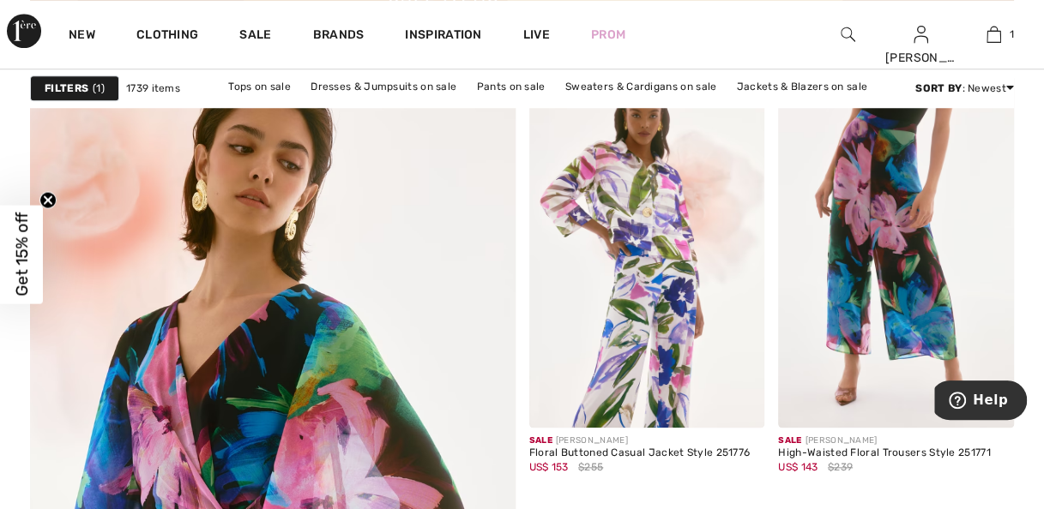
scroll to position [3949, 0]
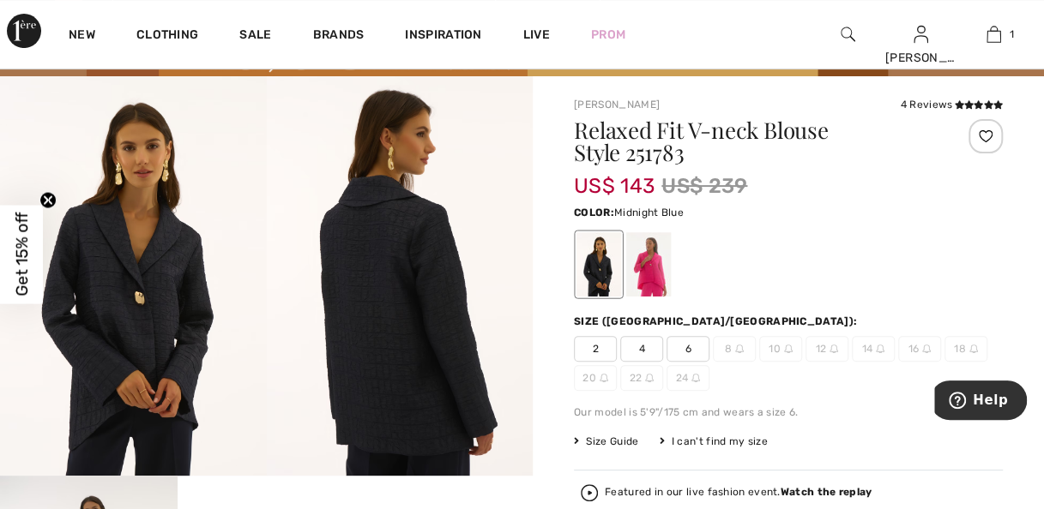
scroll to position [93, 0]
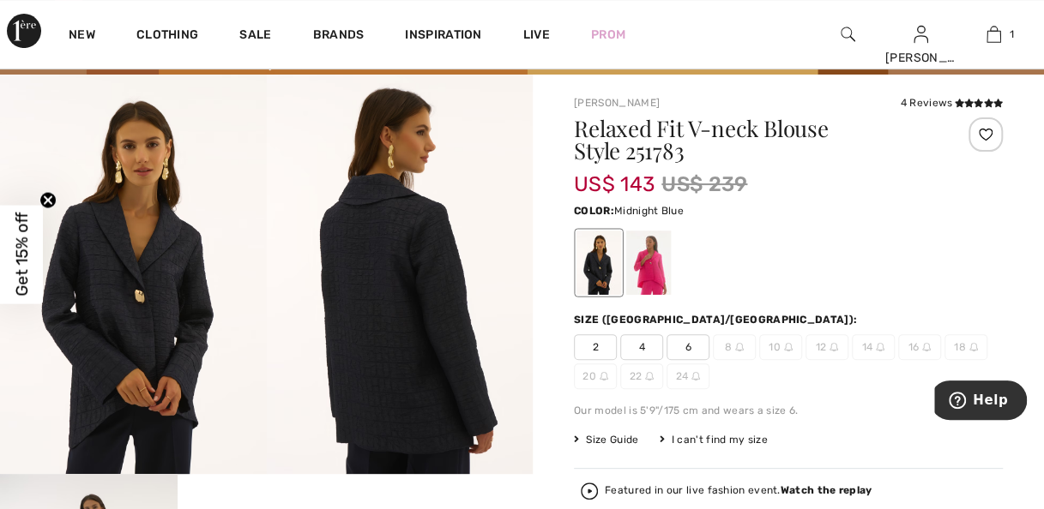
click at [660, 267] on div at bounding box center [648, 263] width 45 height 64
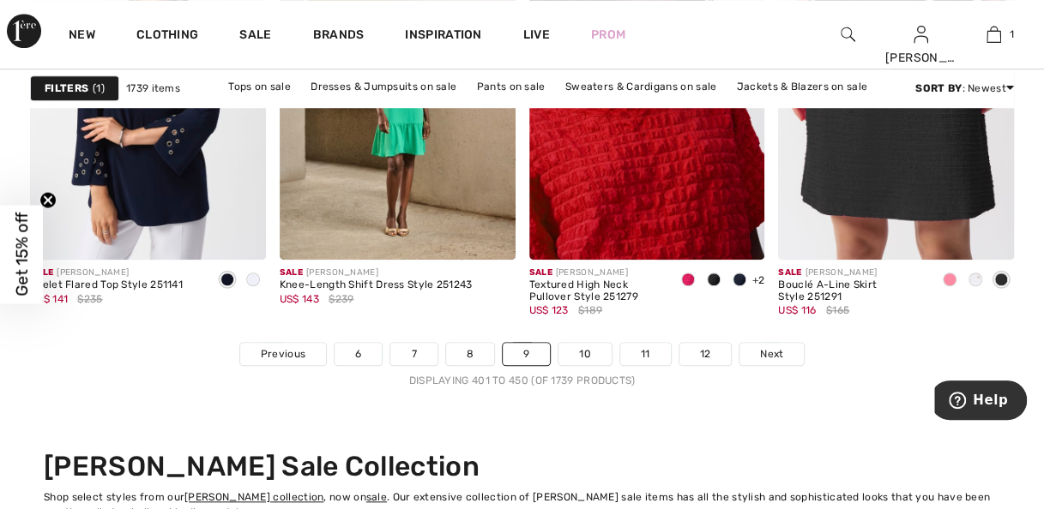
scroll to position [6841, 0]
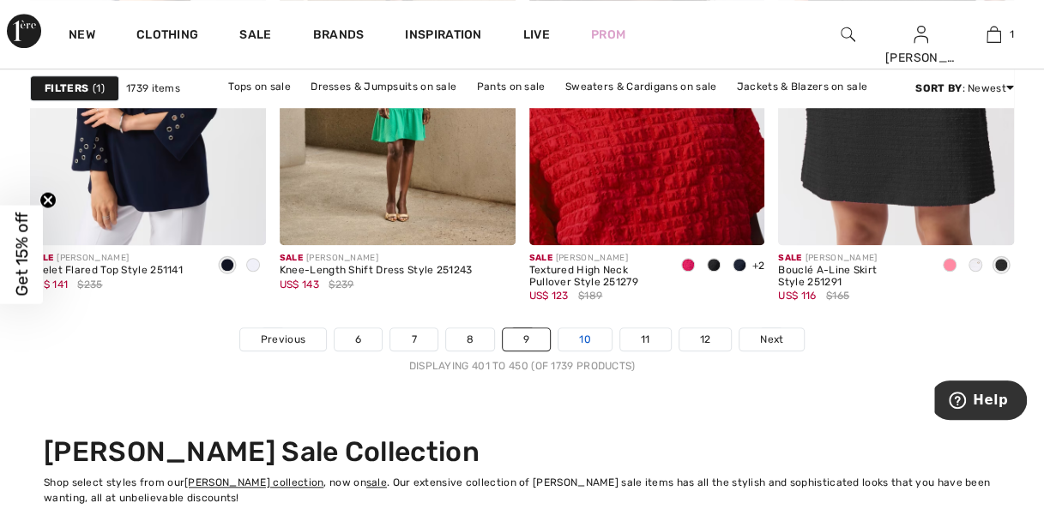
click at [587, 334] on link "10" at bounding box center [584, 340] width 53 height 22
click at [584, 338] on link "10" at bounding box center [584, 340] width 53 height 22
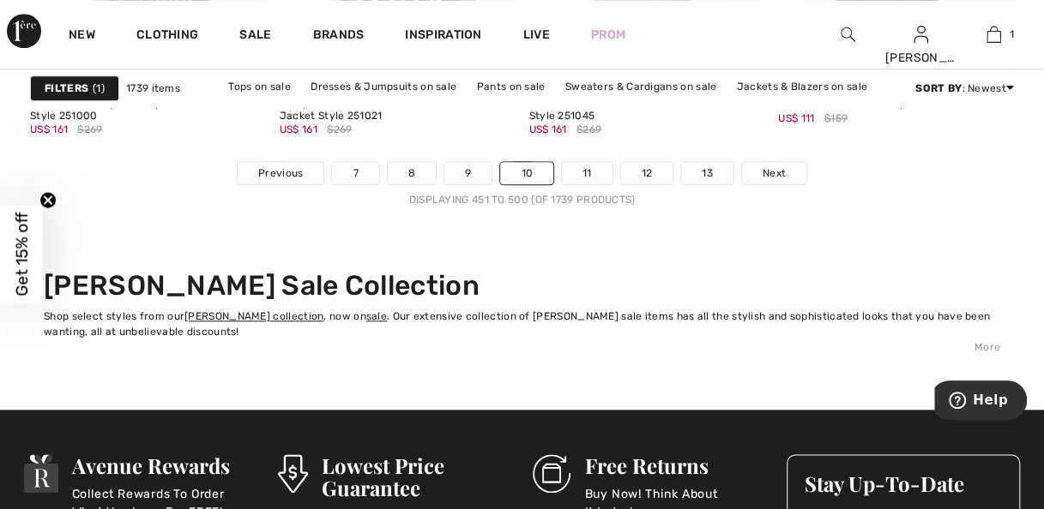
scroll to position [7003, 0]
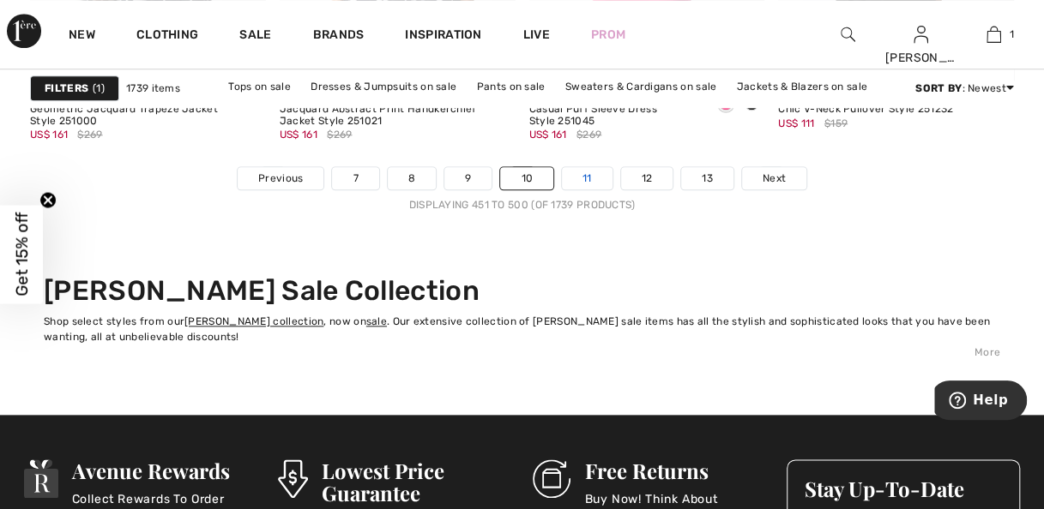
click at [581, 175] on link "11" at bounding box center [587, 178] width 51 height 22
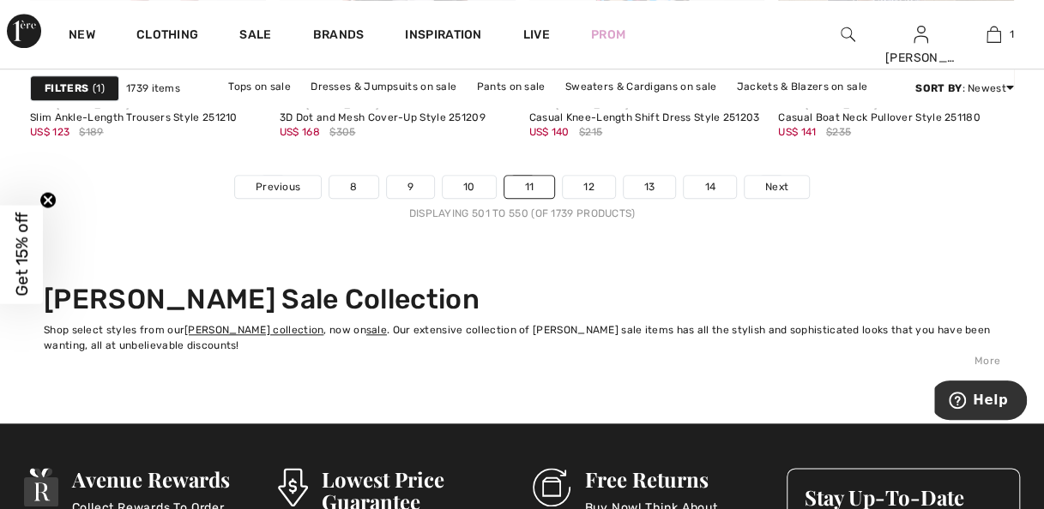
scroll to position [6987, 0]
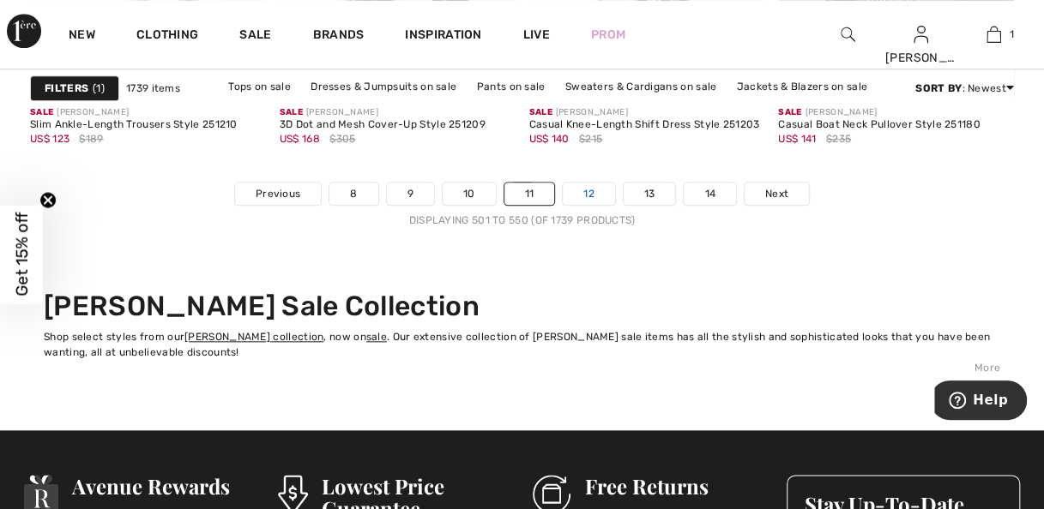
click at [586, 197] on link "12" at bounding box center [589, 194] width 52 height 22
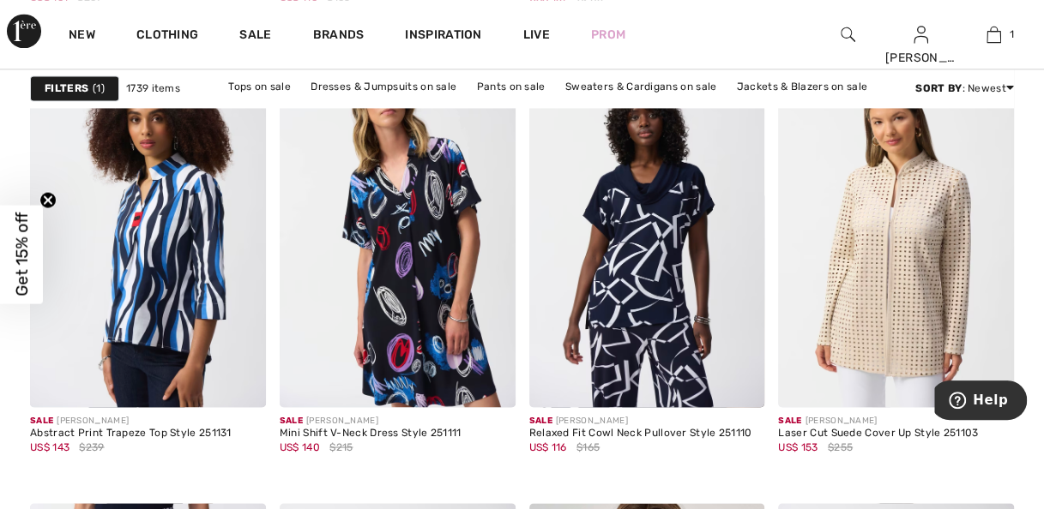
scroll to position [1155, 0]
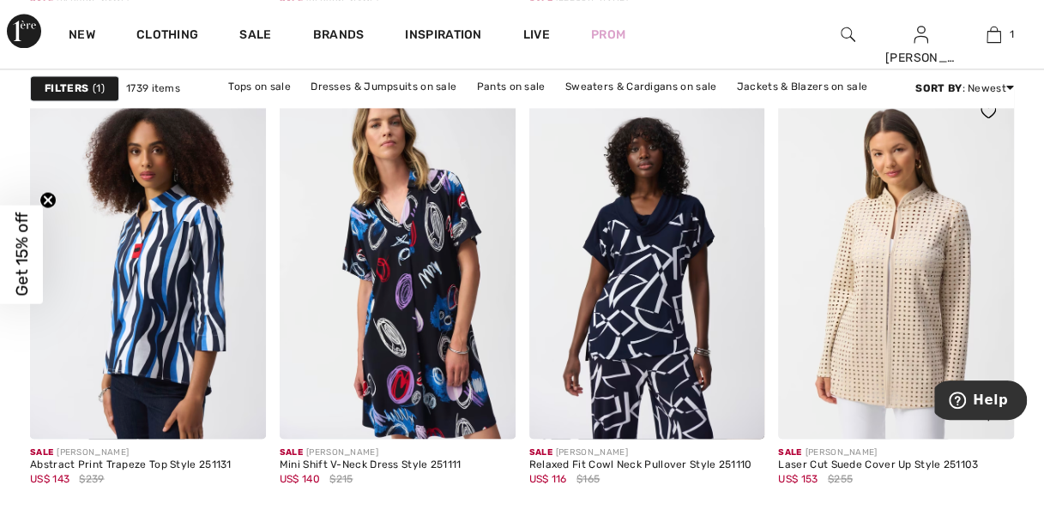
click at [919, 340] on img at bounding box center [896, 262] width 236 height 353
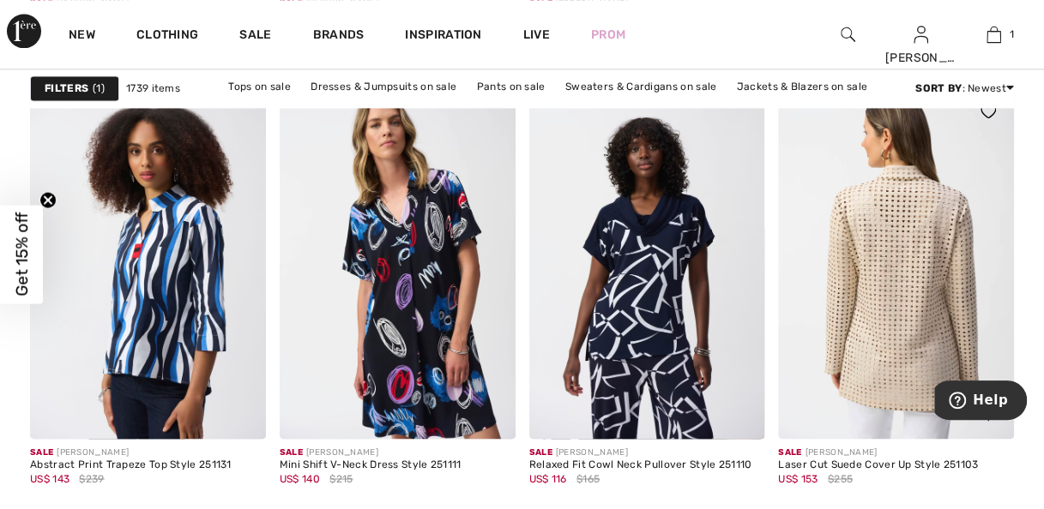
click at [909, 465] on div "Laser Cut Suede Cover Up Style 251103" at bounding box center [878, 465] width 200 height 12
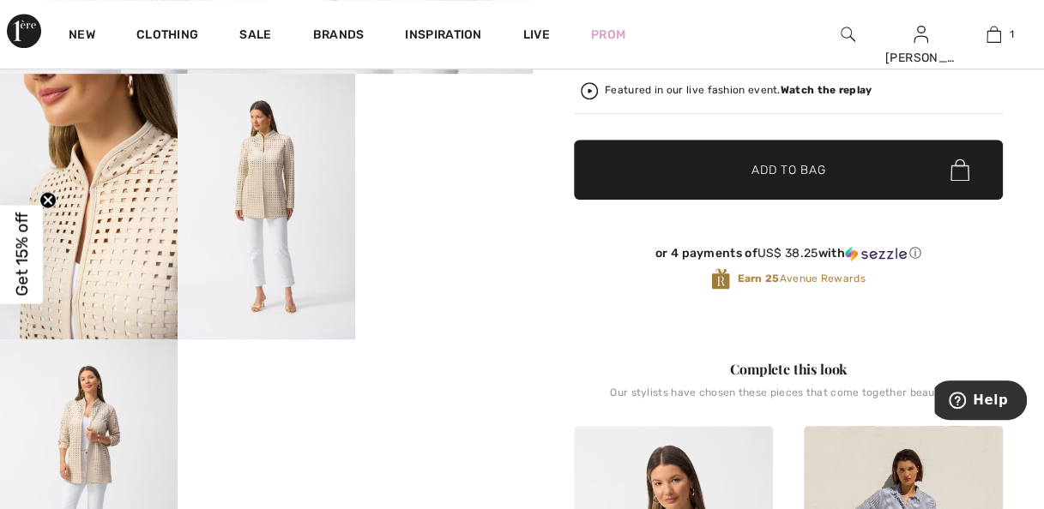
scroll to position [501, 0]
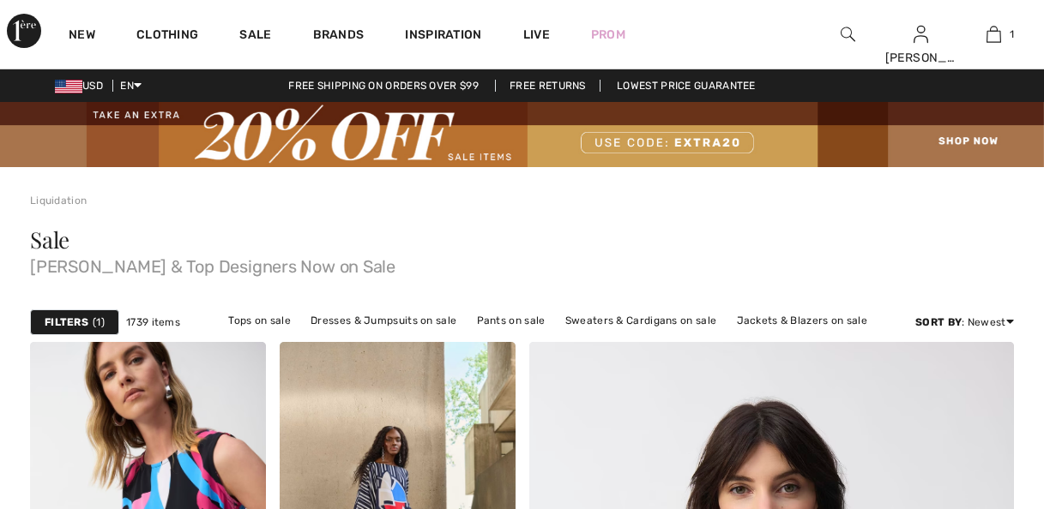
checkbox input "true"
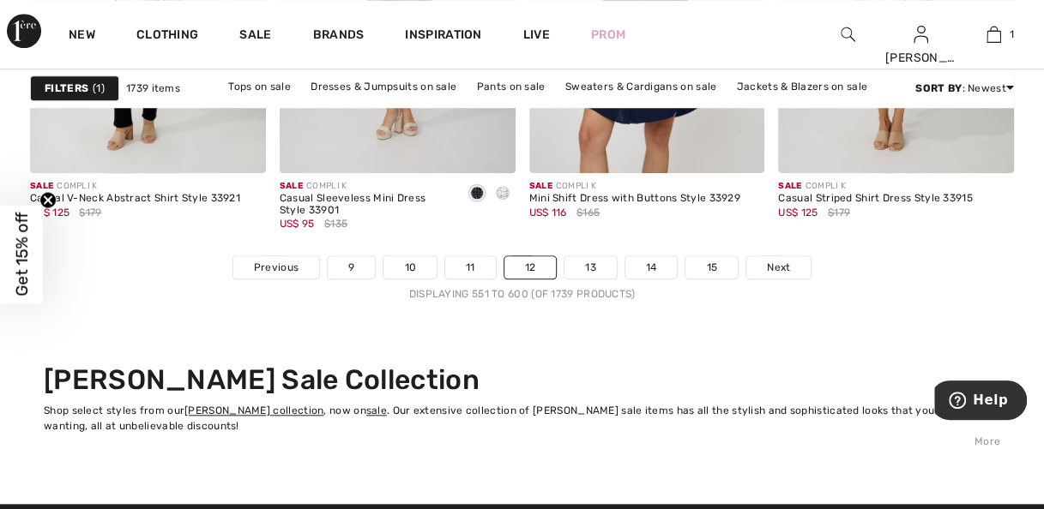
scroll to position [6798, 0]
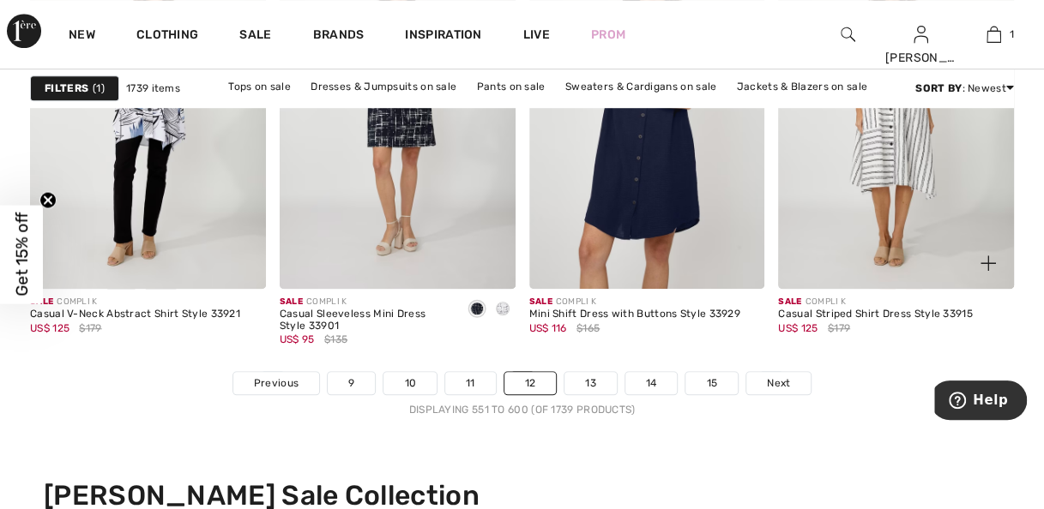
click at [892, 334] on div "Sale COMPLI K Casual Striped Shirt Dress Style 33915 US$ 125 $179" at bounding box center [875, 330] width 194 height 69
click at [594, 386] on link "13" at bounding box center [590, 383] width 52 height 22
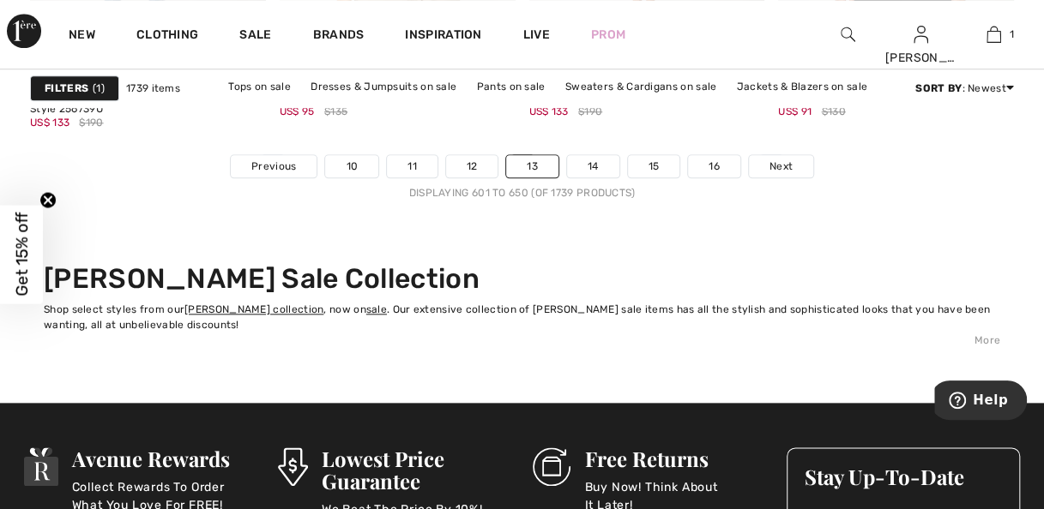
scroll to position [7018, 0]
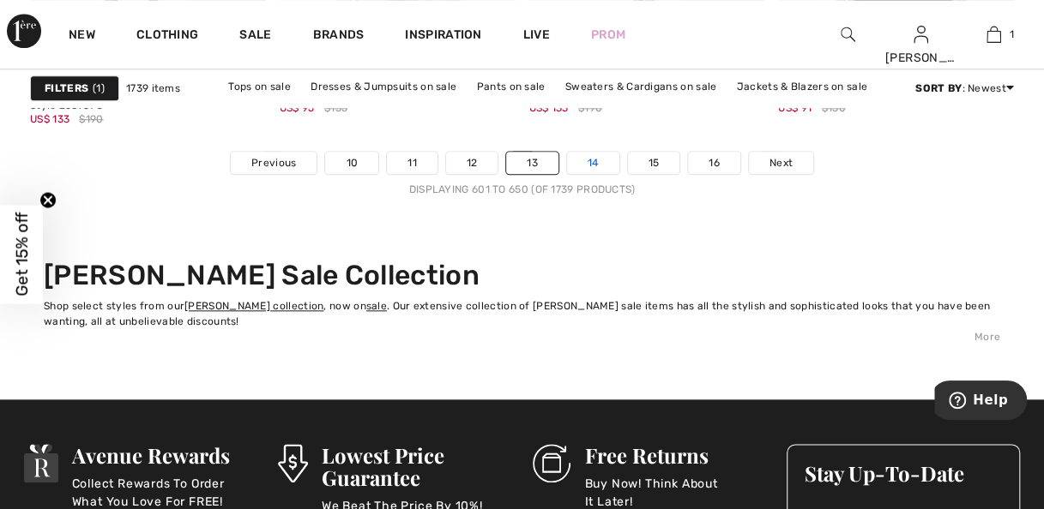
click at [603, 170] on link "14" at bounding box center [593, 163] width 52 height 22
click at [604, 166] on link "14" at bounding box center [593, 163] width 52 height 22
click at [604, 159] on link "14" at bounding box center [593, 163] width 52 height 22
click at [594, 166] on link "14" at bounding box center [593, 163] width 52 height 22
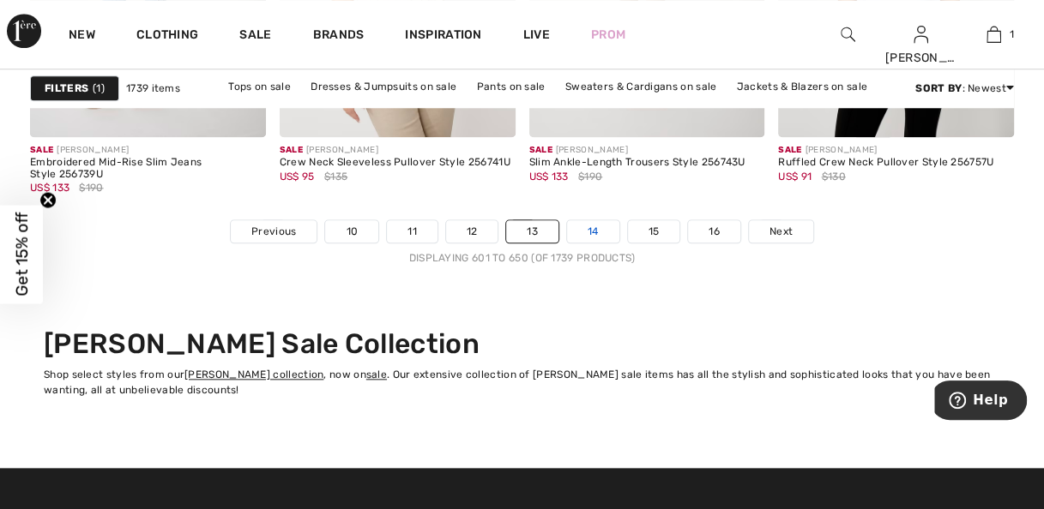
scroll to position [6901, 0]
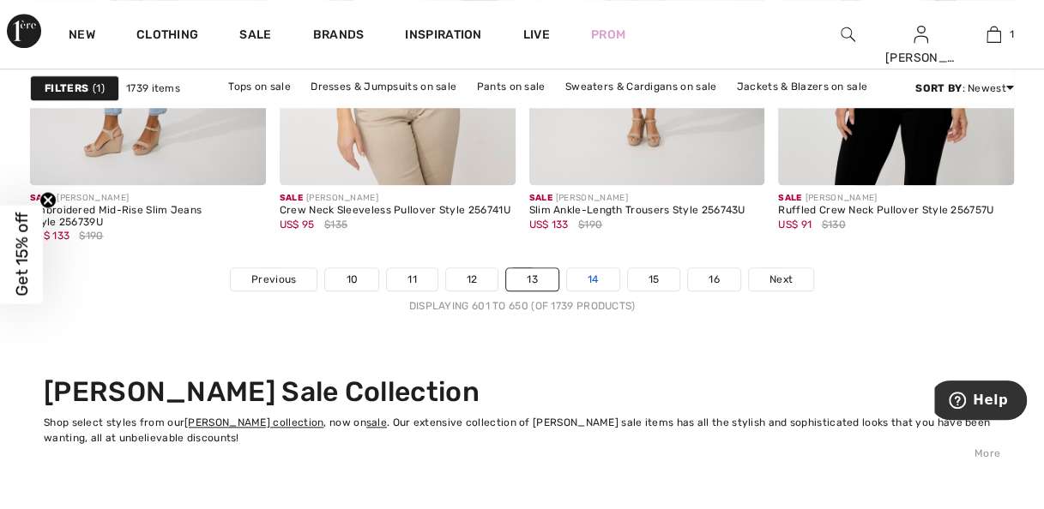
click at [594, 274] on link "14" at bounding box center [593, 279] width 52 height 22
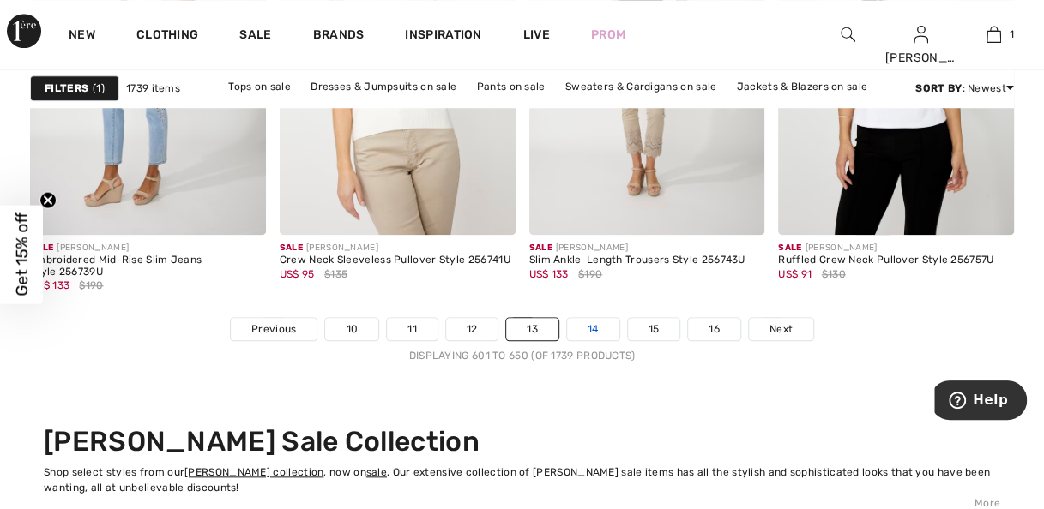
scroll to position [6850, 0]
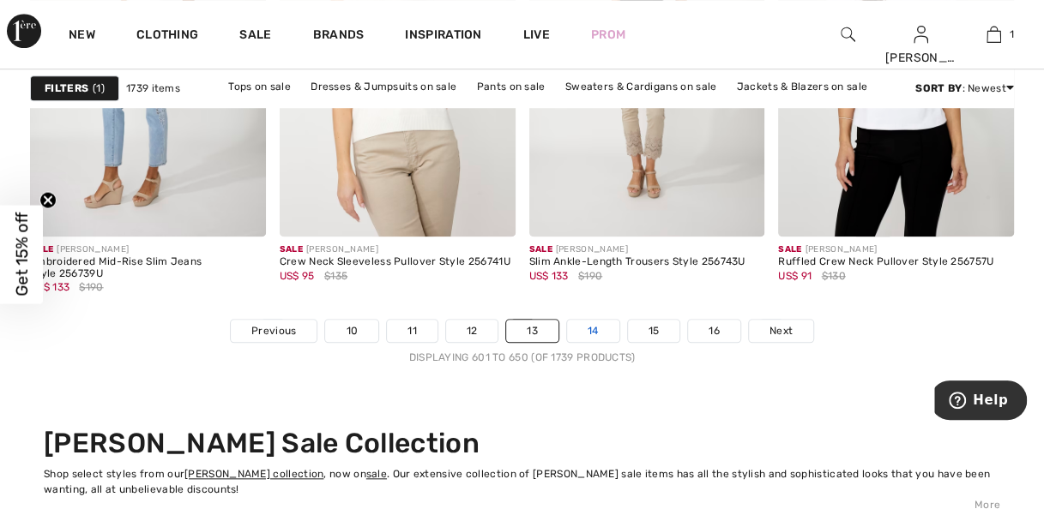
click at [595, 329] on link "14" at bounding box center [593, 331] width 52 height 22
click at [591, 331] on link "14" at bounding box center [593, 331] width 52 height 22
click at [597, 328] on link "14" at bounding box center [593, 331] width 52 height 22
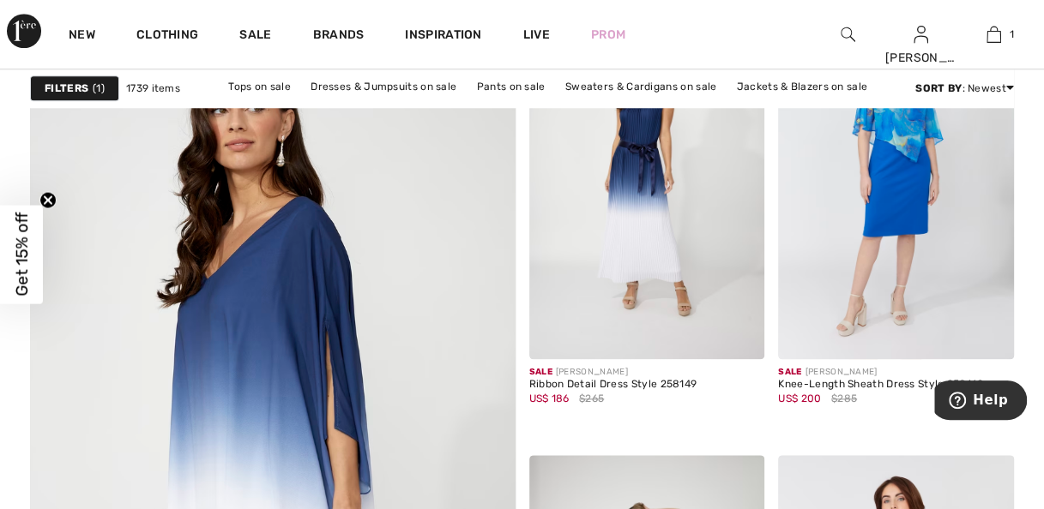
scroll to position [3849, 0]
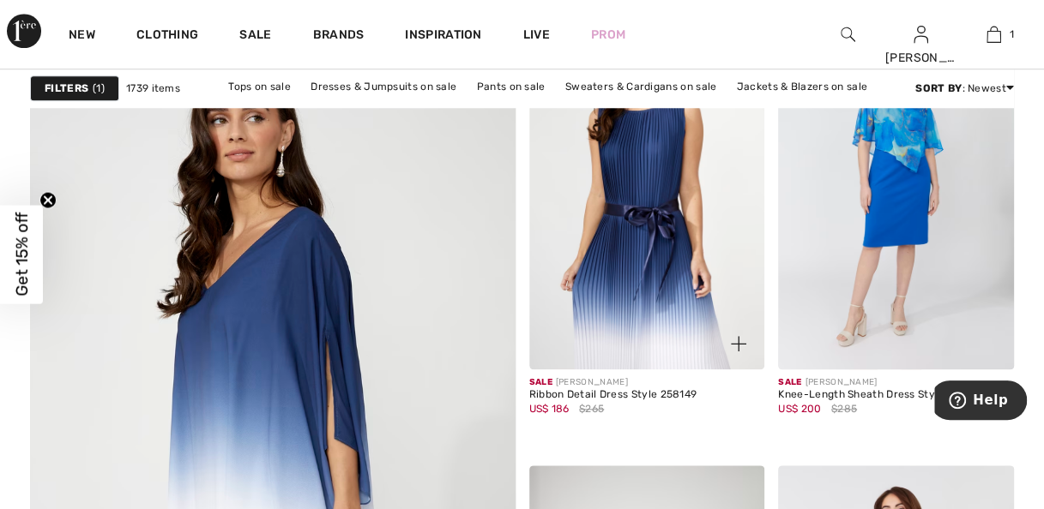
click at [678, 268] on img at bounding box center [647, 192] width 236 height 353
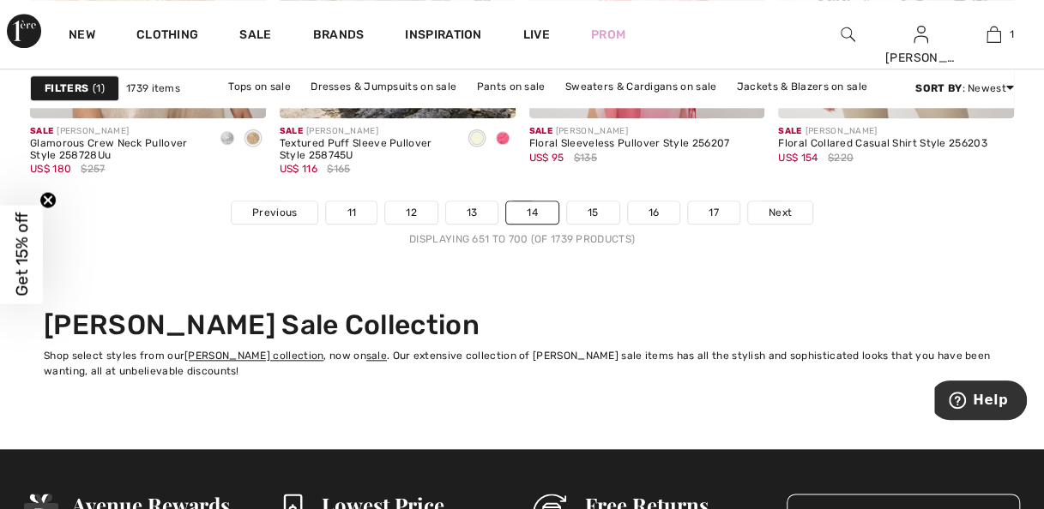
scroll to position [7008, 0]
